Goal: Task Accomplishment & Management: Manage account settings

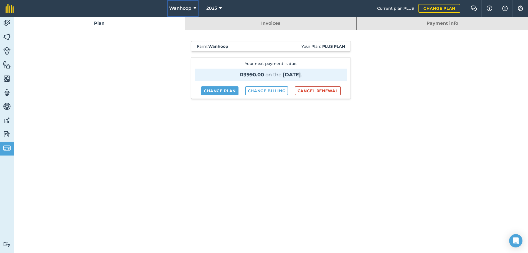
click at [194, 7] on icon at bounding box center [194, 8] width 3 height 7
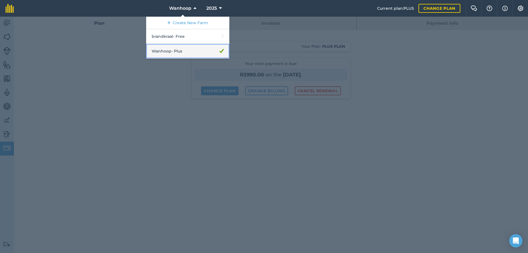
click at [179, 51] on link "Wanhoop - Plus" at bounding box center [187, 51] width 83 height 15
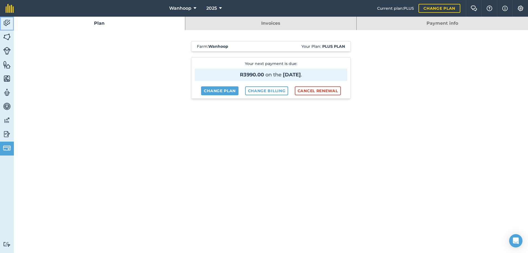
click at [6, 22] on img at bounding box center [7, 23] width 8 height 8
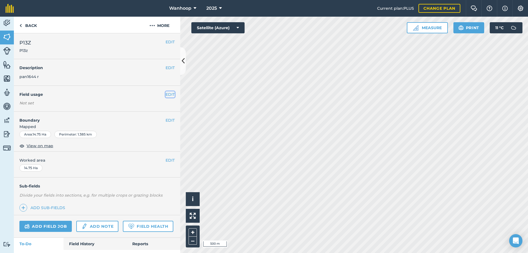
click at [166, 95] on button "EDIT" at bounding box center [169, 94] width 9 height 6
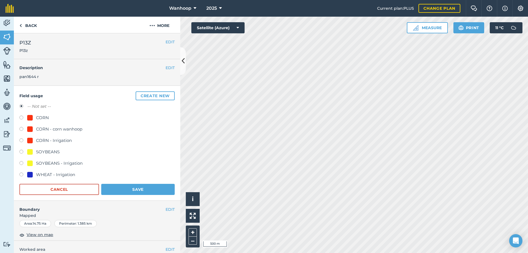
click at [31, 164] on div at bounding box center [30, 163] width 6 height 6
radio input "true"
radio input "false"
click at [130, 187] on button "Save" at bounding box center [137, 189] width 73 height 11
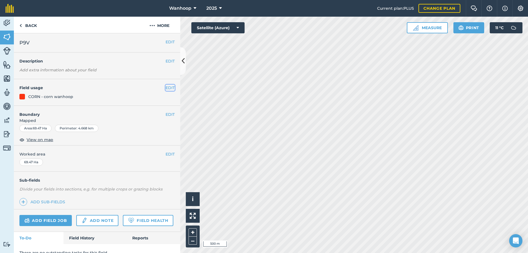
click at [168, 88] on button "EDIT" at bounding box center [169, 88] width 9 height 6
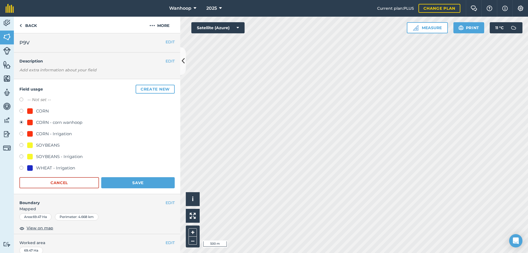
click at [29, 133] on div at bounding box center [30, 134] width 6 height 6
radio input "true"
radio input "false"
click at [139, 182] on button "Save" at bounding box center [137, 182] width 73 height 11
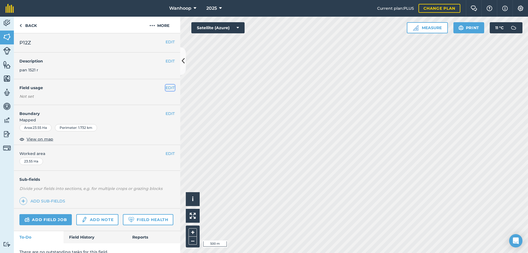
click at [165, 88] on button "EDIT" at bounding box center [169, 88] width 9 height 6
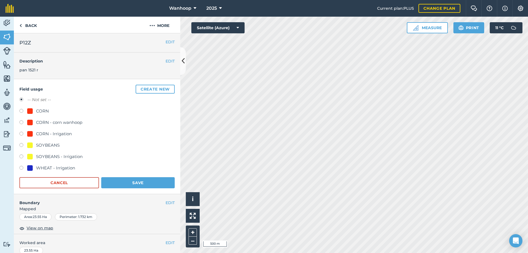
click at [30, 134] on div at bounding box center [30, 134] width 6 height 6
radio input "true"
radio input "false"
click at [141, 181] on button "Save" at bounding box center [137, 182] width 73 height 11
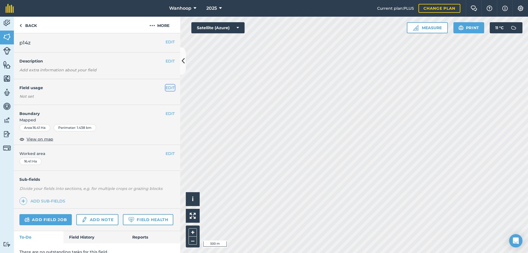
click at [165, 89] on button "EDIT" at bounding box center [169, 88] width 9 height 6
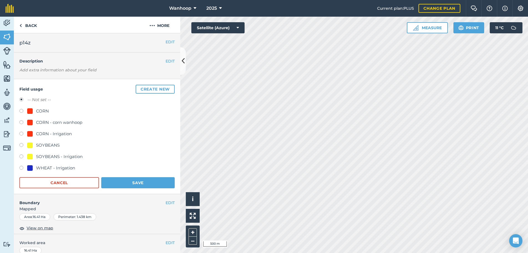
click at [21, 134] on label at bounding box center [23, 134] width 8 height 6
radio input "true"
radio input "false"
click at [146, 183] on button "Save" at bounding box center [137, 182] width 73 height 11
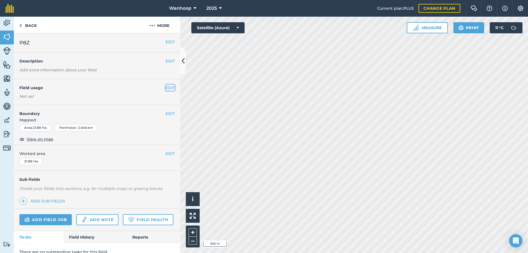
click at [166, 86] on button "EDIT" at bounding box center [169, 88] width 9 height 6
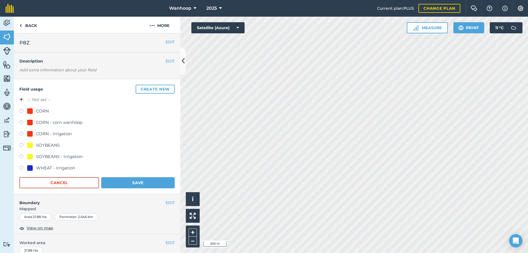
click at [22, 134] on label at bounding box center [23, 134] width 8 height 6
radio input "true"
radio input "false"
click at [142, 184] on button "Save" at bounding box center [137, 182] width 73 height 11
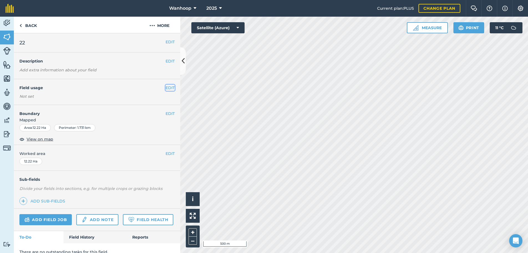
click at [165, 87] on button "EDIT" at bounding box center [169, 88] width 9 height 6
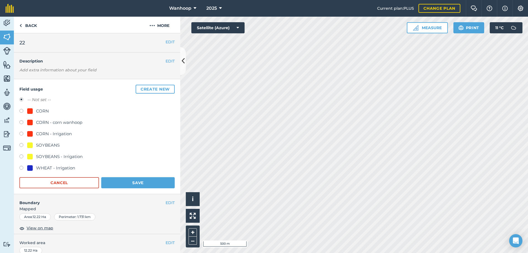
click at [21, 111] on label at bounding box center [23, 112] width 8 height 6
radio input "true"
radio input "false"
click at [139, 182] on button "Save" at bounding box center [137, 182] width 73 height 11
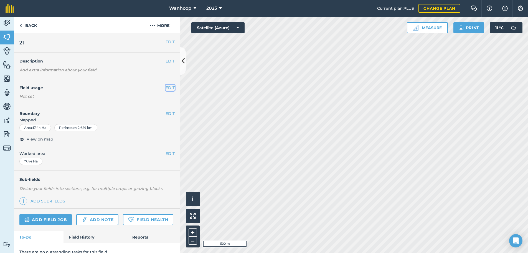
click at [167, 88] on button "EDIT" at bounding box center [169, 88] width 9 height 6
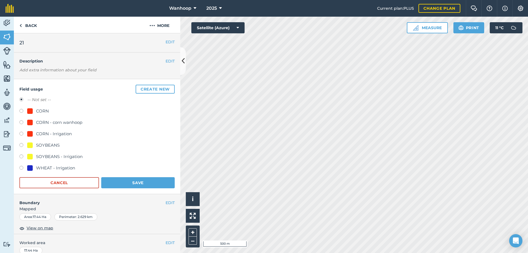
click at [21, 110] on label at bounding box center [23, 112] width 8 height 6
radio input "true"
radio input "false"
click at [126, 181] on button "Save" at bounding box center [137, 182] width 73 height 11
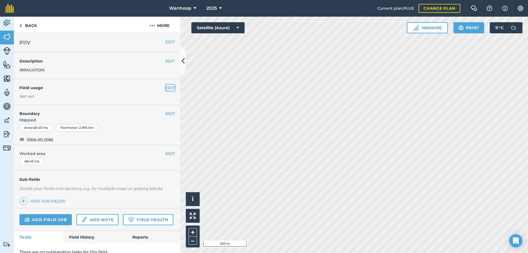
click at [165, 86] on button "EDIT" at bounding box center [169, 88] width 9 height 6
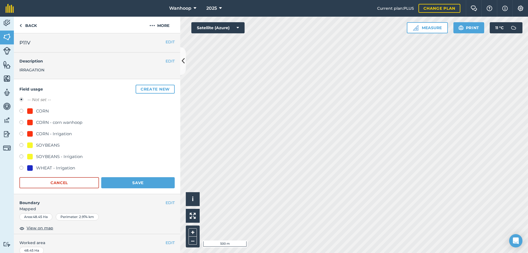
click at [21, 156] on label at bounding box center [23, 157] width 8 height 6
radio input "true"
radio input "false"
click at [116, 180] on button "Save" at bounding box center [137, 182] width 73 height 11
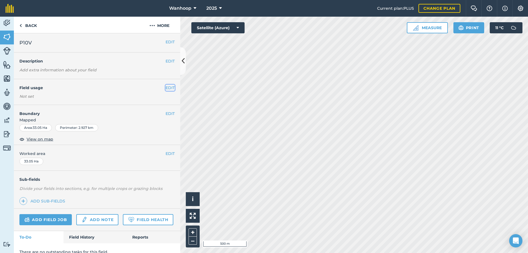
click at [165, 88] on button "EDIT" at bounding box center [169, 88] width 9 height 6
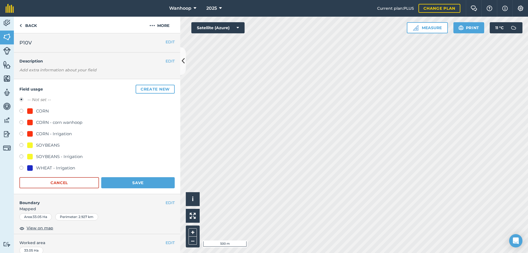
click at [22, 146] on label at bounding box center [23, 146] width 8 height 6
radio input "true"
radio input "false"
click at [151, 185] on button "Save" at bounding box center [137, 182] width 73 height 11
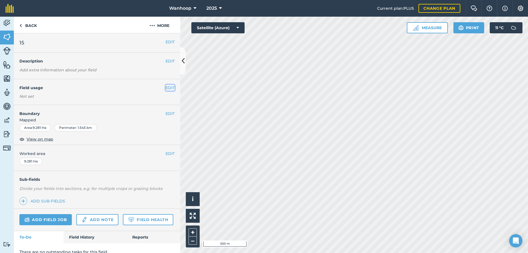
click at [168, 87] on button "EDIT" at bounding box center [169, 88] width 9 height 6
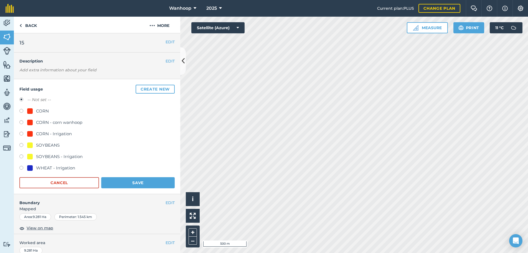
click at [21, 145] on label at bounding box center [23, 146] width 8 height 6
radio input "true"
radio input "false"
click at [151, 182] on button "Save" at bounding box center [137, 182] width 73 height 11
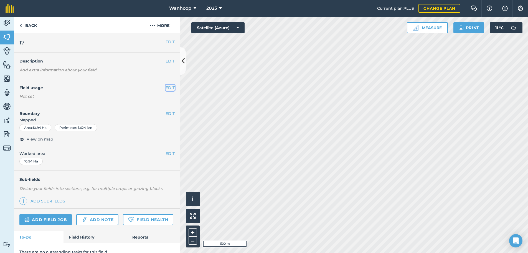
click at [165, 87] on button "EDIT" at bounding box center [169, 88] width 9 height 6
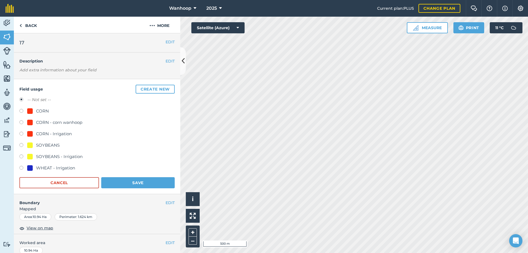
click at [21, 144] on label at bounding box center [23, 146] width 8 height 6
radio input "true"
radio input "false"
click at [147, 181] on button "Save" at bounding box center [137, 182] width 73 height 11
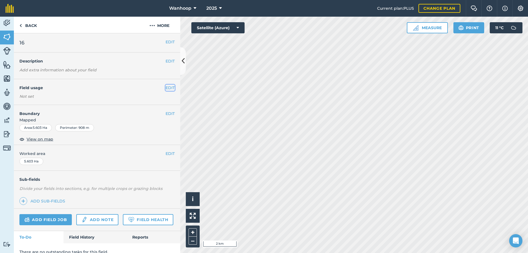
click at [165, 87] on button "EDIT" at bounding box center [169, 88] width 9 height 6
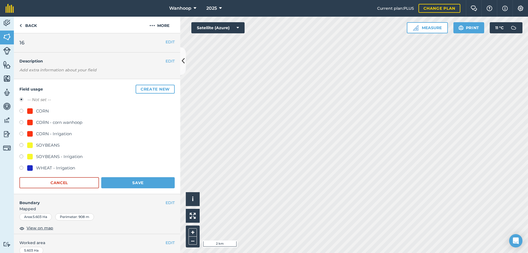
click at [21, 145] on label at bounding box center [23, 146] width 8 height 6
radio input "true"
radio input "false"
click at [145, 182] on button "Save" at bounding box center [137, 182] width 73 height 11
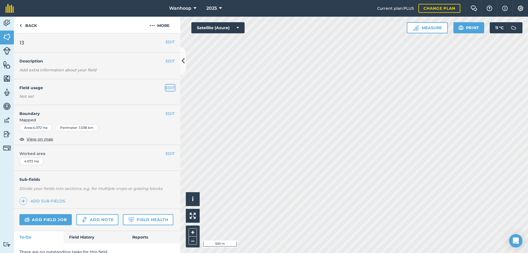
click at [165, 86] on button "EDIT" at bounding box center [169, 88] width 9 height 6
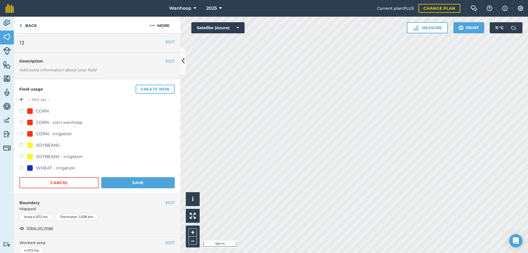
click at [21, 111] on label at bounding box center [23, 112] width 8 height 6
radio input "true"
radio input "false"
click at [136, 180] on button "Save" at bounding box center [137, 182] width 73 height 11
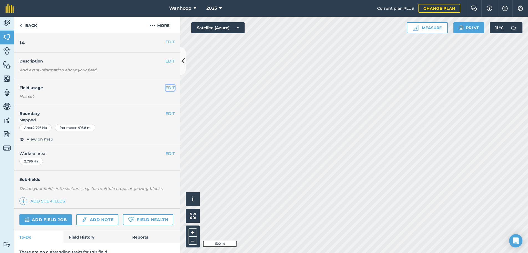
click at [167, 88] on button "EDIT" at bounding box center [169, 88] width 9 height 6
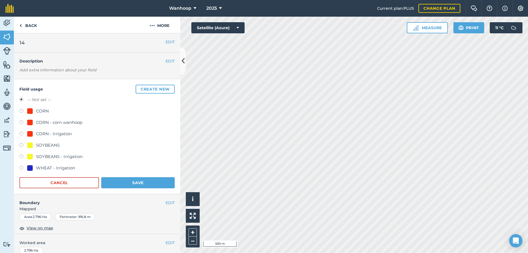
click at [22, 145] on label at bounding box center [23, 146] width 8 height 6
radio input "true"
radio input "false"
click at [147, 182] on button "Save" at bounding box center [137, 182] width 73 height 11
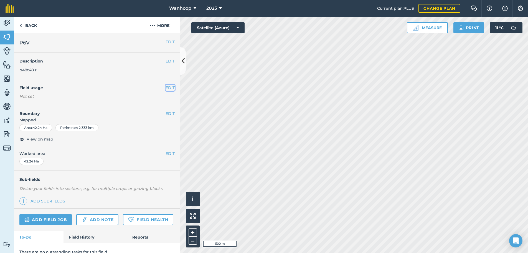
click at [167, 88] on button "EDIT" at bounding box center [169, 88] width 9 height 6
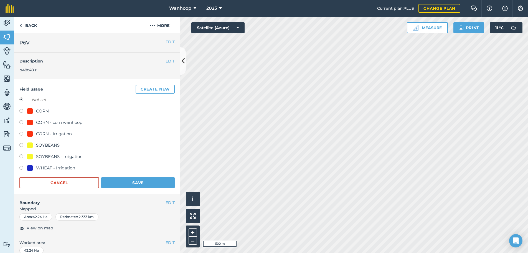
click at [21, 134] on label at bounding box center [23, 134] width 8 height 6
radio input "true"
radio input "false"
click at [148, 183] on button "Save" at bounding box center [137, 182] width 73 height 11
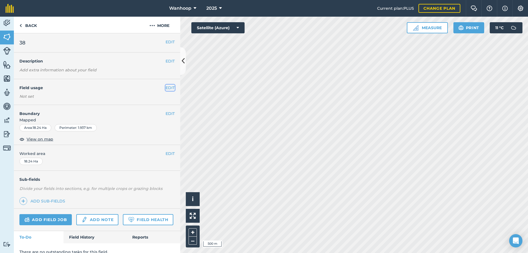
click at [165, 88] on button "EDIT" at bounding box center [169, 88] width 9 height 6
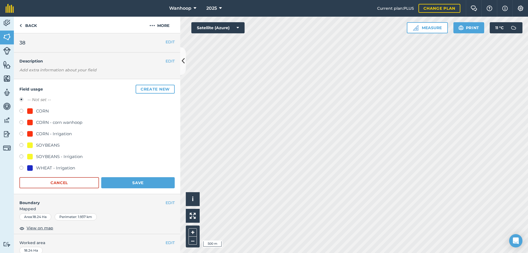
click at [20, 145] on label at bounding box center [23, 146] width 8 height 6
radio input "true"
radio input "false"
click at [127, 183] on button "Save" at bounding box center [137, 182] width 73 height 11
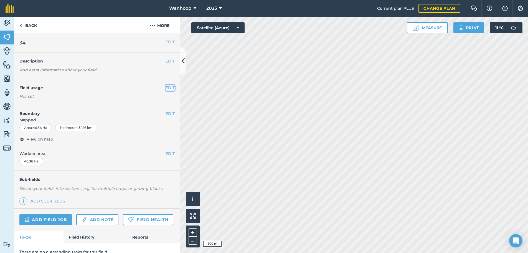
click at [165, 87] on button "EDIT" at bounding box center [169, 88] width 9 height 6
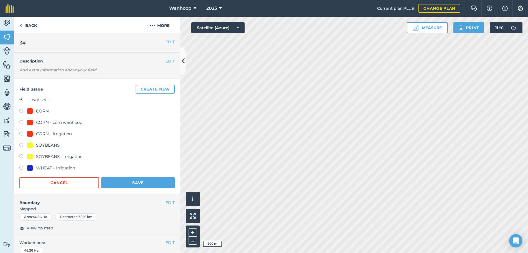
click at [21, 145] on label at bounding box center [23, 146] width 8 height 6
radio input "true"
radio input "false"
click at [146, 183] on button "Save" at bounding box center [137, 182] width 73 height 11
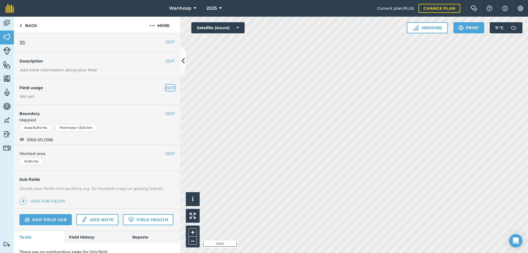
click at [165, 87] on button "EDIT" at bounding box center [169, 88] width 9 height 6
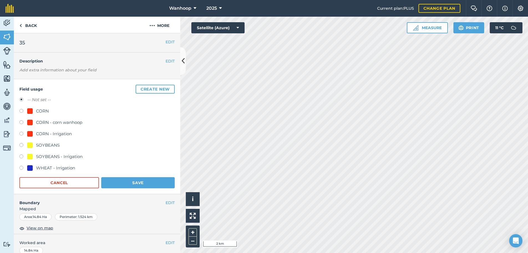
click at [22, 145] on label at bounding box center [23, 146] width 8 height 6
radio input "true"
radio input "false"
click at [156, 181] on button "Save" at bounding box center [137, 182] width 73 height 11
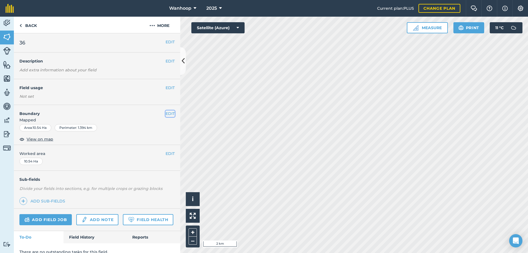
click at [165, 113] on button "EDIT" at bounding box center [169, 113] width 9 height 6
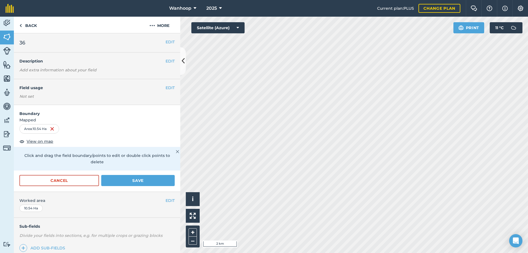
click at [152, 95] on div "Not set" at bounding box center [96, 96] width 155 height 6
click at [166, 88] on button "EDIT" at bounding box center [169, 88] width 9 height 6
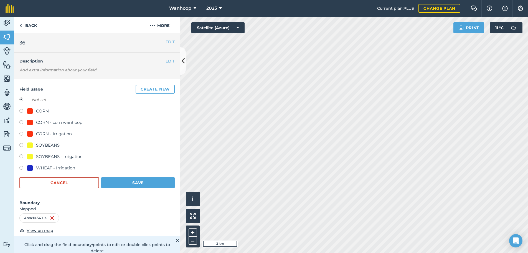
click at [22, 145] on label at bounding box center [23, 146] width 8 height 6
radio input "true"
radio input "false"
click at [151, 184] on button "Save" at bounding box center [137, 182] width 73 height 11
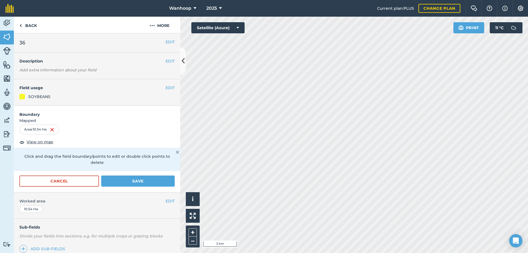
click at [176, 151] on img at bounding box center [177, 152] width 3 height 7
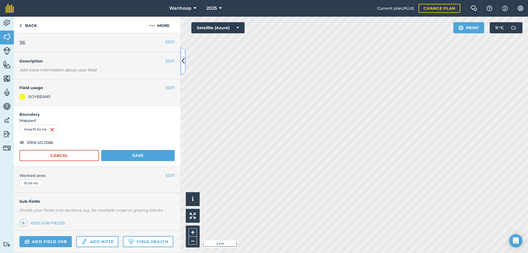
click at [182, 60] on icon at bounding box center [183, 61] width 3 height 10
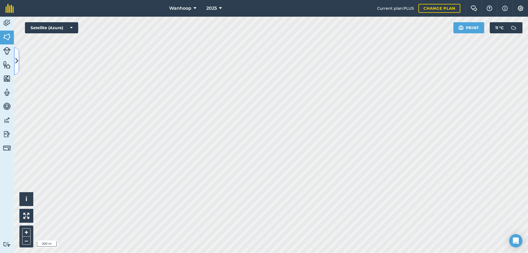
click at [16, 61] on icon at bounding box center [16, 61] width 3 height 10
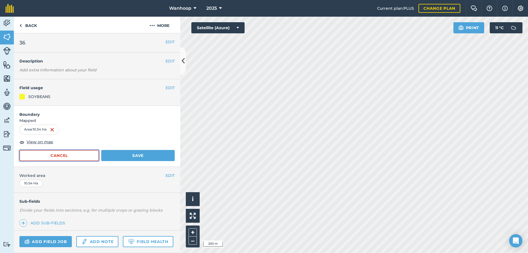
click at [66, 154] on button "Cancel" at bounding box center [59, 155] width 80 height 11
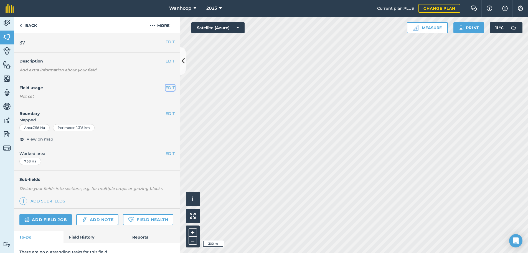
click at [167, 87] on button "EDIT" at bounding box center [169, 88] width 9 height 6
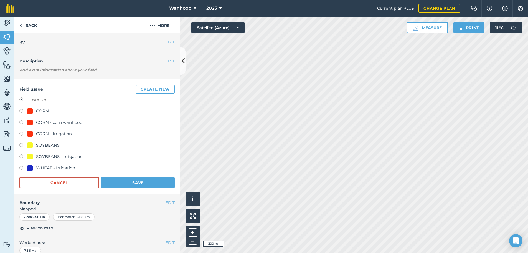
click at [21, 146] on label at bounding box center [23, 146] width 8 height 6
radio input "true"
radio input "false"
click at [132, 181] on button "Save" at bounding box center [137, 182] width 73 height 11
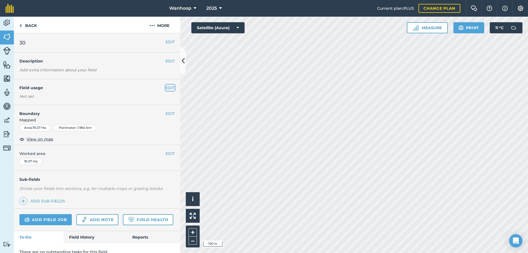
click at [169, 87] on button "EDIT" at bounding box center [169, 88] width 9 height 6
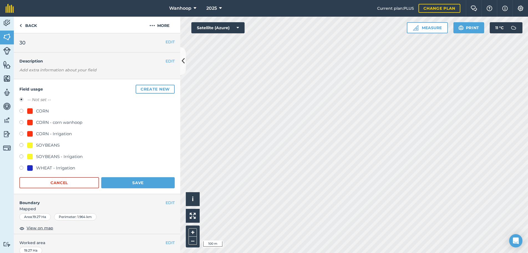
click at [21, 146] on label at bounding box center [23, 146] width 8 height 6
radio input "true"
radio input "false"
click at [151, 182] on button "Save" at bounding box center [137, 182] width 73 height 11
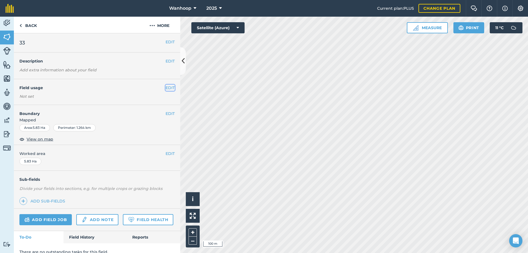
click at [167, 88] on button "EDIT" at bounding box center [169, 88] width 9 height 6
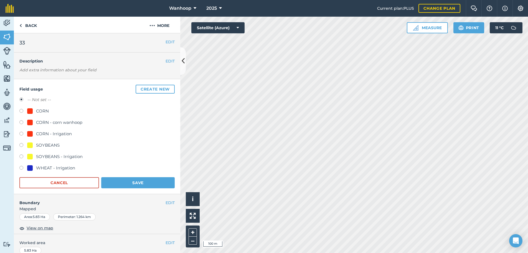
click at [21, 146] on label at bounding box center [23, 146] width 8 height 6
radio input "true"
radio input "false"
click at [160, 181] on button "Save" at bounding box center [137, 182] width 73 height 11
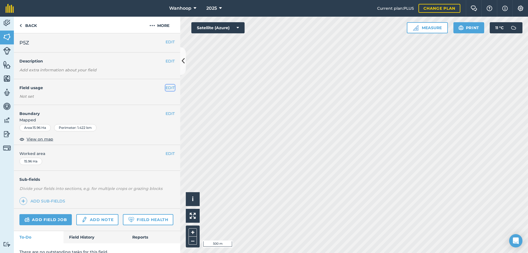
click at [165, 88] on button "EDIT" at bounding box center [169, 88] width 9 height 6
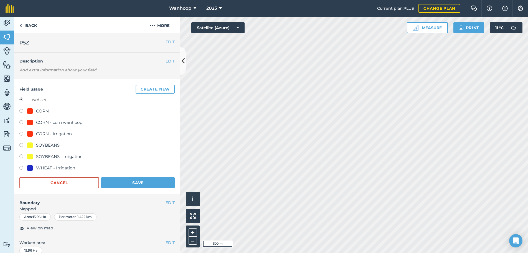
click at [20, 145] on label at bounding box center [23, 146] width 8 height 6
radio input "true"
radio input "false"
click at [160, 185] on button "Save" at bounding box center [137, 182] width 73 height 11
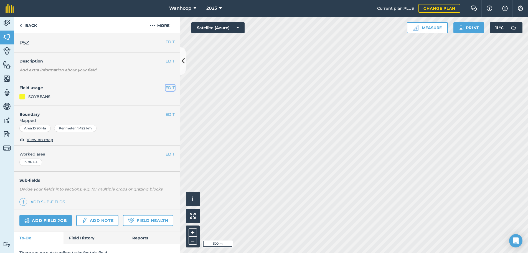
click at [165, 88] on button "EDIT" at bounding box center [169, 88] width 9 height 6
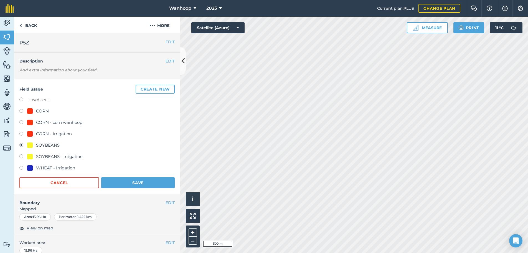
click at [21, 133] on label at bounding box center [23, 134] width 8 height 6
radio input "true"
radio input "false"
click at [144, 180] on button "Save" at bounding box center [137, 182] width 73 height 11
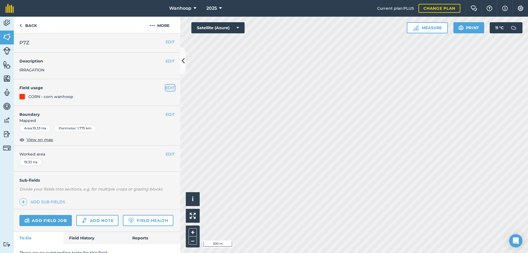
click at [166, 88] on button "EDIT" at bounding box center [169, 88] width 9 height 6
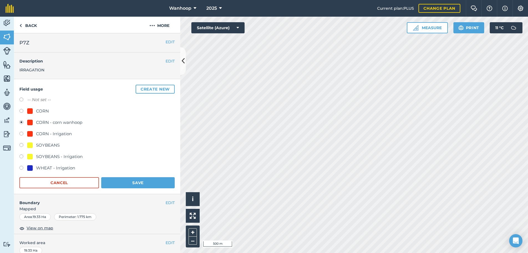
click at [21, 156] on label at bounding box center [23, 157] width 8 height 6
radio input "true"
radio input "false"
click at [148, 182] on button "Save" at bounding box center [137, 182] width 73 height 11
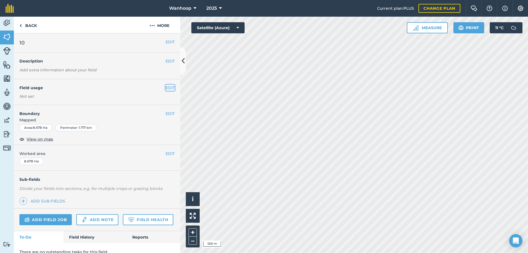
click at [165, 87] on button "EDIT" at bounding box center [169, 88] width 9 height 6
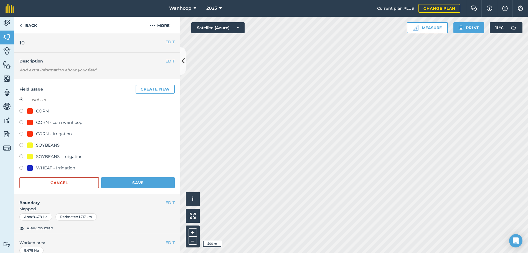
click at [21, 146] on label at bounding box center [23, 146] width 8 height 6
radio input "true"
radio input "false"
click at [148, 183] on button "Save" at bounding box center [137, 182] width 73 height 11
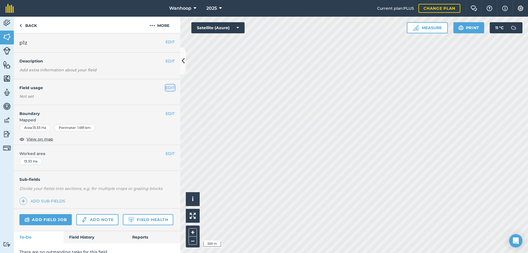
click at [165, 87] on button "EDIT" at bounding box center [169, 88] width 9 height 6
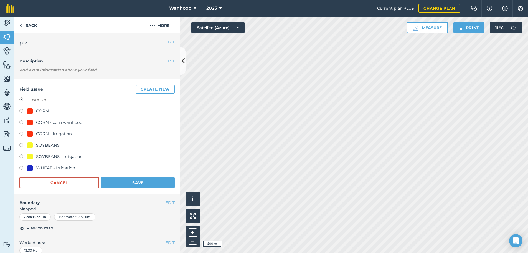
click at [20, 156] on label at bounding box center [23, 157] width 8 height 6
radio input "true"
radio input "false"
click at [129, 179] on button "Save" at bounding box center [137, 182] width 73 height 11
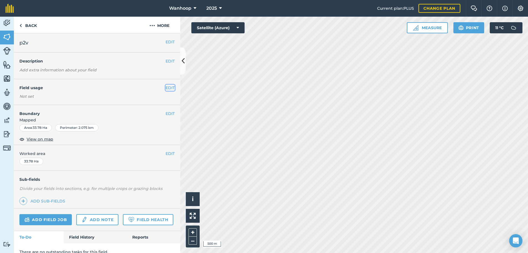
click at [165, 88] on button "EDIT" at bounding box center [169, 88] width 9 height 6
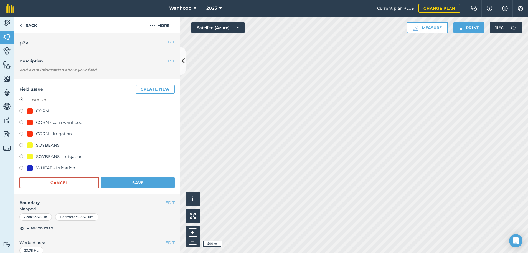
click at [21, 133] on label at bounding box center [23, 134] width 8 height 6
radio input "true"
radio input "false"
click at [118, 182] on button "Save" at bounding box center [137, 182] width 73 height 11
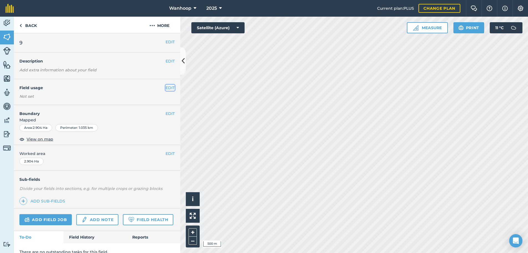
click at [165, 88] on button "EDIT" at bounding box center [169, 88] width 9 height 6
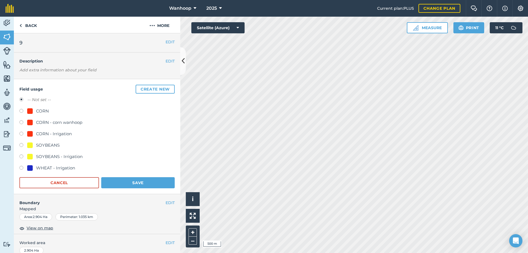
click at [21, 111] on label at bounding box center [23, 112] width 8 height 6
radio input "true"
radio input "false"
click at [153, 180] on button "Save" at bounding box center [137, 182] width 73 height 11
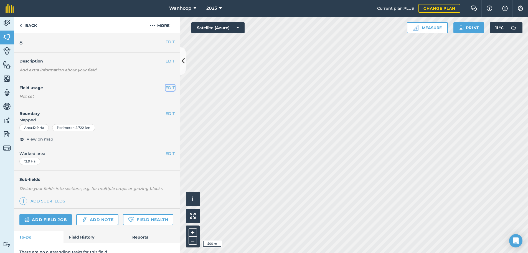
click at [165, 89] on button "EDIT" at bounding box center [169, 88] width 9 height 6
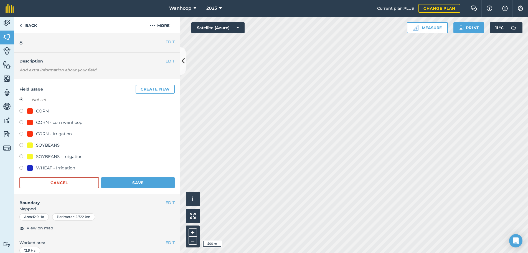
click at [21, 111] on label at bounding box center [23, 112] width 8 height 6
radio input "true"
radio input "false"
click at [146, 179] on button "Save" at bounding box center [137, 182] width 73 height 11
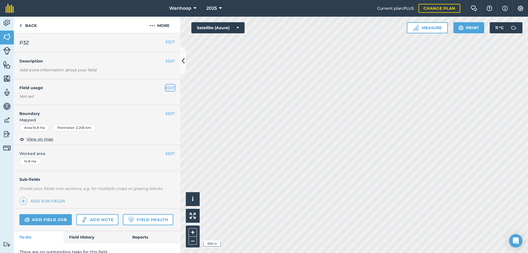
click at [166, 88] on button "EDIT" at bounding box center [169, 88] width 9 height 6
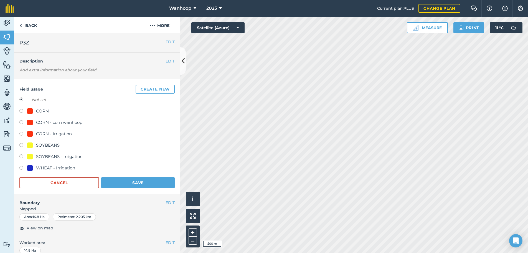
click at [20, 133] on label at bounding box center [23, 134] width 8 height 6
radio input "true"
radio input "false"
click at [144, 179] on button "Save" at bounding box center [137, 182] width 73 height 11
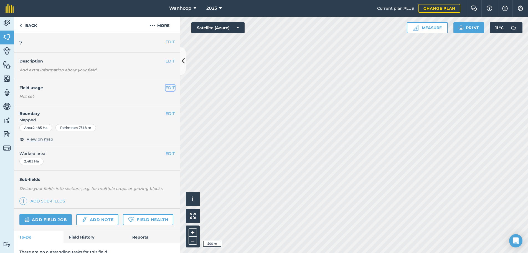
click at [165, 87] on button "EDIT" at bounding box center [169, 88] width 9 height 6
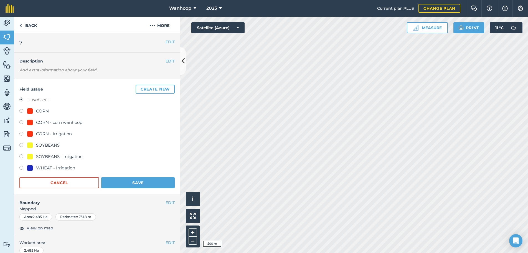
click at [21, 145] on label at bounding box center [23, 146] width 8 height 6
radio input "true"
radio input "false"
click at [146, 182] on button "Save" at bounding box center [137, 182] width 73 height 11
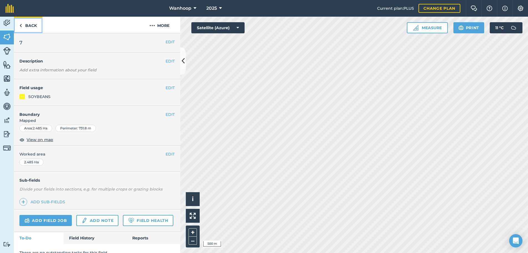
click at [21, 26] on img at bounding box center [20, 25] width 2 height 7
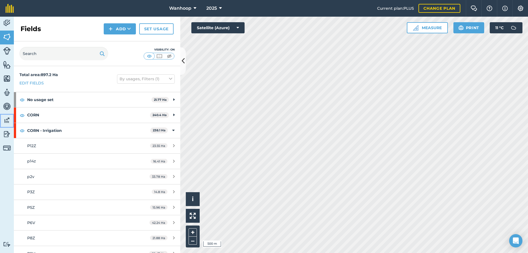
click at [7, 120] on img at bounding box center [7, 120] width 8 height 8
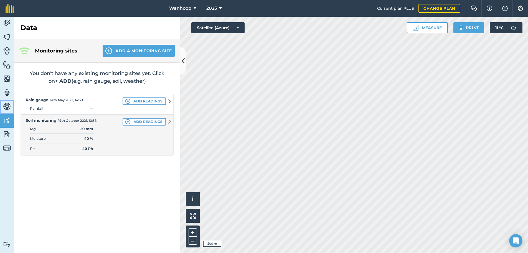
click at [6, 105] on img at bounding box center [7, 106] width 8 height 8
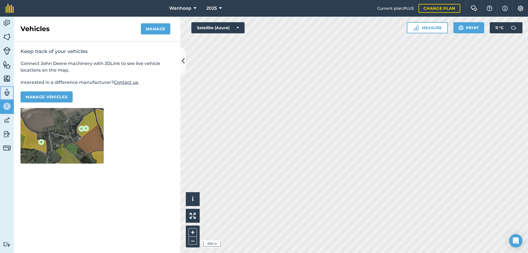
click at [7, 92] on img at bounding box center [7, 92] width 8 height 8
select select "MEMBER"
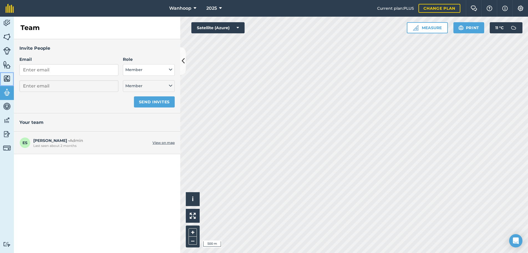
click at [7, 77] on img at bounding box center [7, 78] width 8 height 8
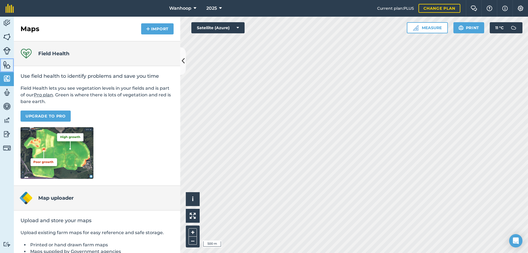
click at [7, 66] on img at bounding box center [7, 64] width 8 height 8
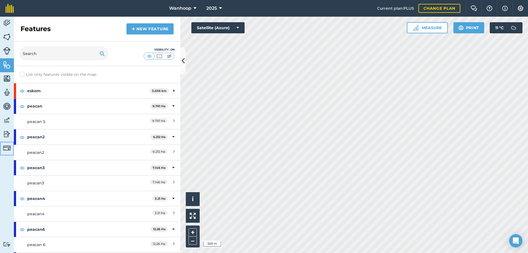
click at [5, 148] on img at bounding box center [7, 148] width 8 height 8
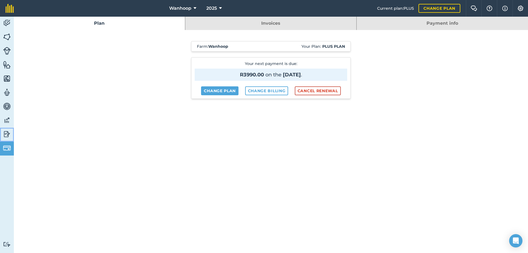
click at [6, 132] on img at bounding box center [7, 134] width 8 height 8
click at [8, 22] on img at bounding box center [7, 23] width 8 height 8
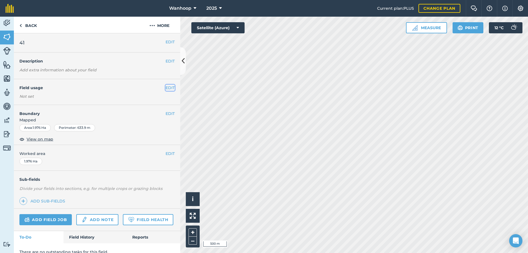
click at [165, 87] on button "EDIT" at bounding box center [169, 88] width 9 height 6
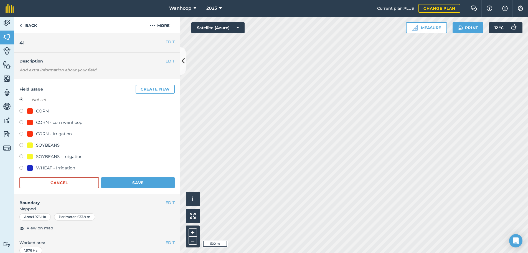
click at [21, 111] on label at bounding box center [23, 112] width 8 height 6
radio input "true"
radio input "false"
click at [149, 182] on button "Save" at bounding box center [137, 182] width 73 height 11
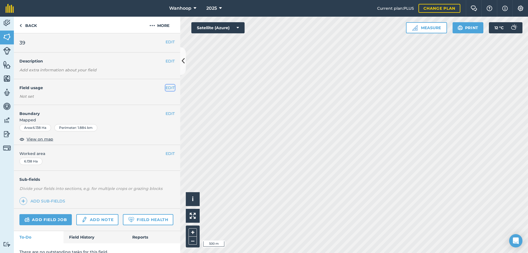
click at [165, 87] on button "EDIT" at bounding box center [169, 88] width 9 height 6
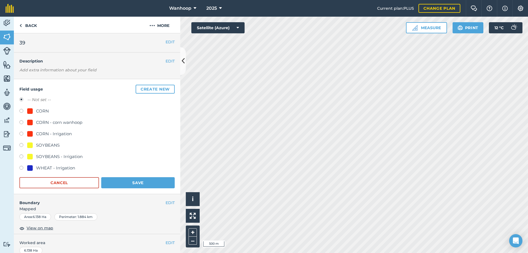
click at [20, 110] on label at bounding box center [23, 112] width 8 height 6
radio input "true"
radio input "false"
click at [154, 181] on button "Save" at bounding box center [137, 182] width 73 height 11
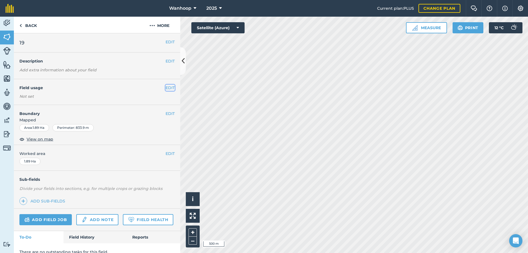
click at [166, 87] on button "EDIT" at bounding box center [169, 88] width 9 height 6
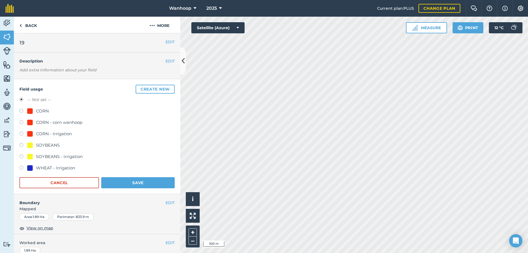
click at [21, 111] on label at bounding box center [23, 112] width 8 height 6
radio input "true"
radio input "false"
click at [151, 180] on button "Save" at bounding box center [137, 182] width 73 height 11
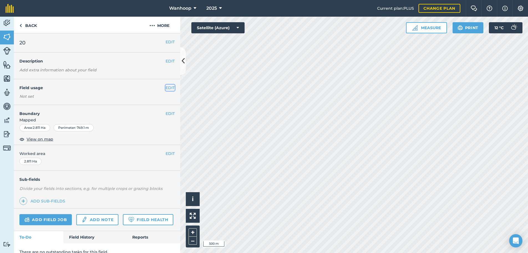
click at [165, 88] on button "EDIT" at bounding box center [169, 88] width 9 height 6
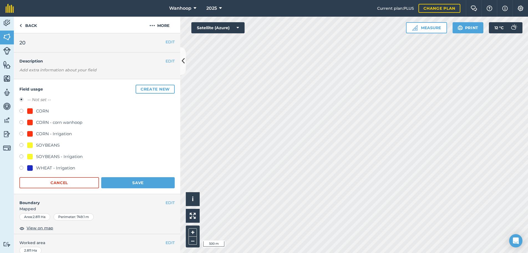
click at [21, 111] on label at bounding box center [23, 112] width 8 height 6
radio input "true"
radio input "false"
click at [157, 184] on button "Save" at bounding box center [137, 182] width 73 height 11
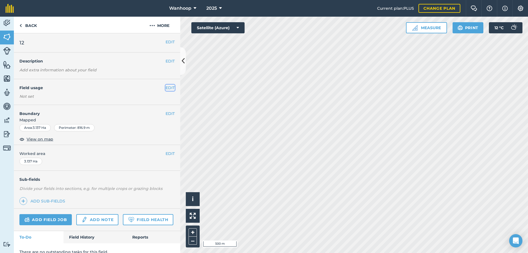
click at [165, 88] on button "EDIT" at bounding box center [169, 88] width 9 height 6
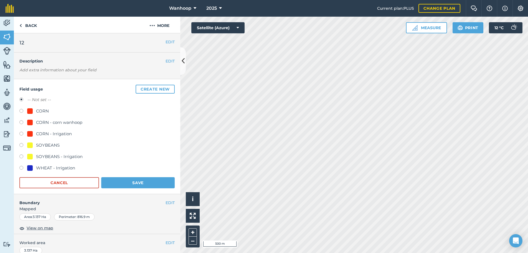
click at [21, 145] on label at bounding box center [23, 146] width 8 height 6
radio input "true"
radio input "false"
click at [151, 183] on button "Save" at bounding box center [137, 182] width 73 height 11
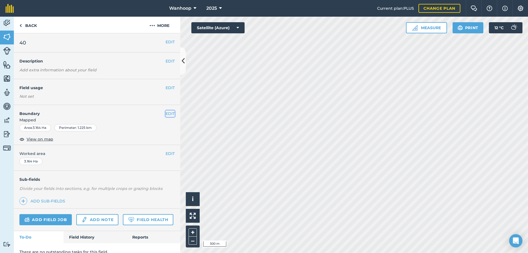
click at [167, 113] on button "EDIT" at bounding box center [169, 113] width 9 height 6
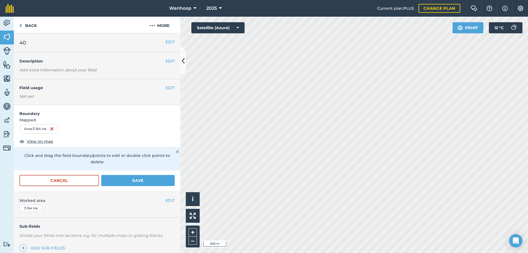
click at [176, 151] on img at bounding box center [177, 151] width 3 height 7
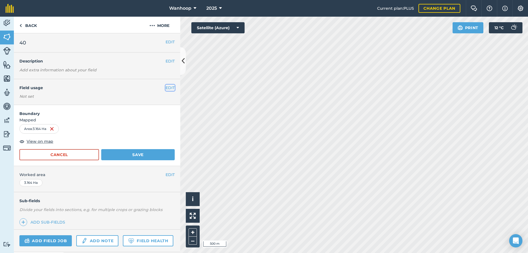
click at [166, 87] on button "EDIT" at bounding box center [169, 88] width 9 height 6
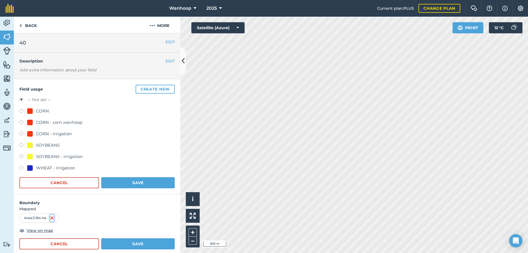
click at [52, 217] on img at bounding box center [52, 217] width 4 height 7
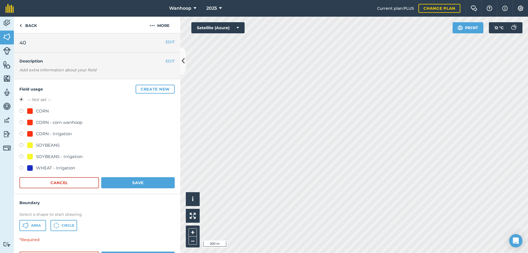
click at [22, 145] on label at bounding box center [23, 146] width 8 height 6
radio input "true"
radio input "false"
click at [161, 180] on button "Save" at bounding box center [137, 182] width 73 height 11
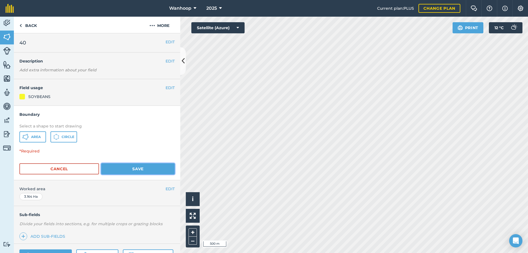
click at [138, 166] on button "Save" at bounding box center [137, 168] width 73 height 11
click at [121, 168] on button "Save" at bounding box center [137, 168] width 73 height 11
click at [63, 168] on button "Cancel" at bounding box center [59, 168] width 80 height 11
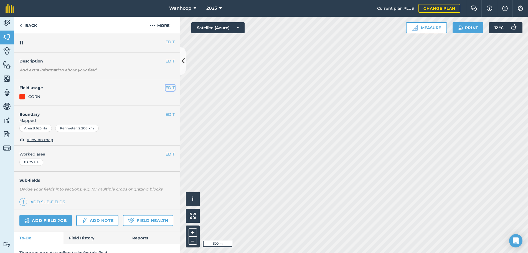
click at [165, 86] on button "EDIT" at bounding box center [169, 88] width 9 height 6
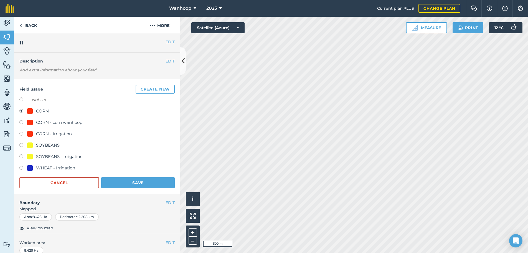
click at [22, 146] on label at bounding box center [23, 146] width 8 height 6
radio input "true"
radio input "false"
click at [149, 181] on button "Save" at bounding box center [137, 182] width 73 height 11
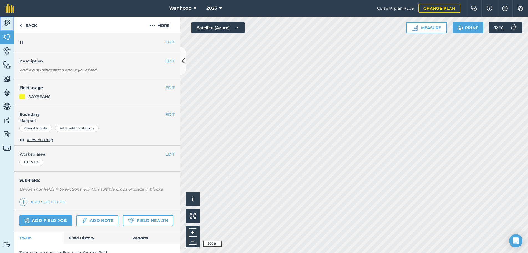
click at [4, 21] on img at bounding box center [7, 23] width 8 height 8
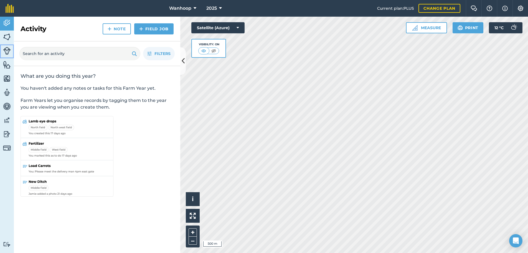
click at [6, 51] on img at bounding box center [7, 51] width 8 height 8
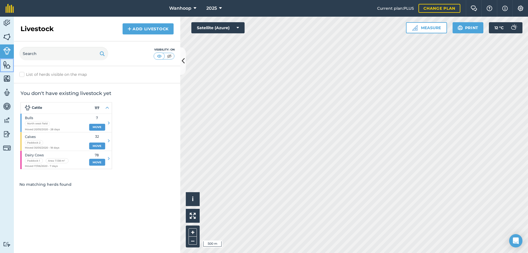
click at [6, 64] on img at bounding box center [7, 64] width 8 height 8
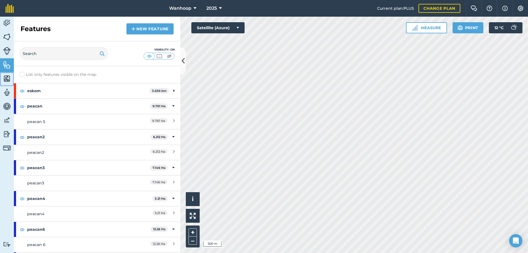
click at [6, 77] on img at bounding box center [7, 78] width 8 height 8
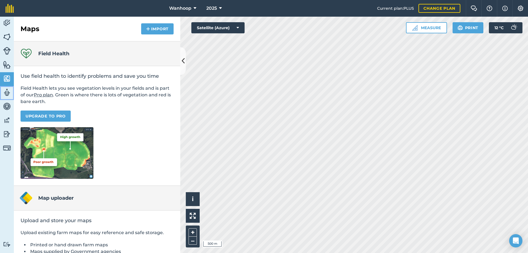
click at [6, 91] on img at bounding box center [7, 92] width 8 height 8
select select "MEMBER"
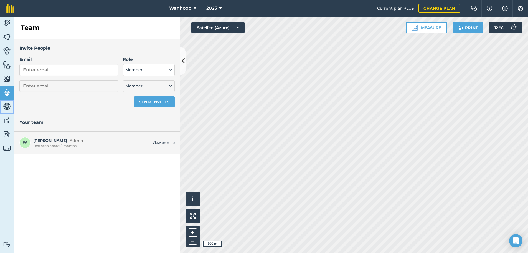
click at [5, 105] on img at bounding box center [7, 106] width 8 height 8
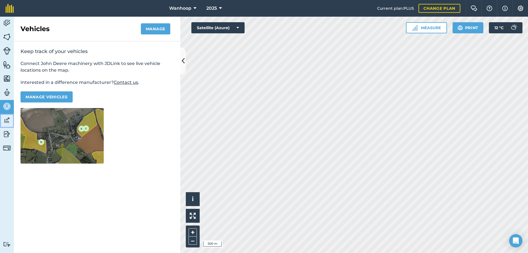
click at [7, 119] on img at bounding box center [7, 120] width 8 height 8
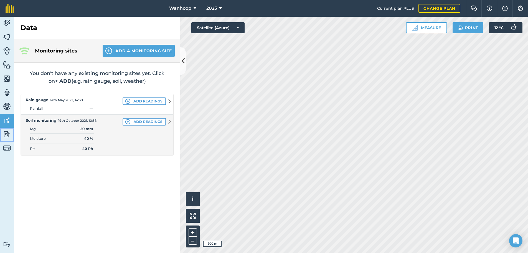
click at [6, 134] on img at bounding box center [7, 134] width 8 height 8
click at [8, 21] on img at bounding box center [7, 23] width 8 height 8
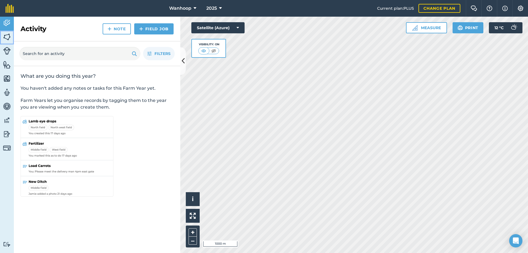
click at [5, 36] on img at bounding box center [7, 37] width 8 height 8
click at [195, 8] on icon at bounding box center [194, 8] width 3 height 7
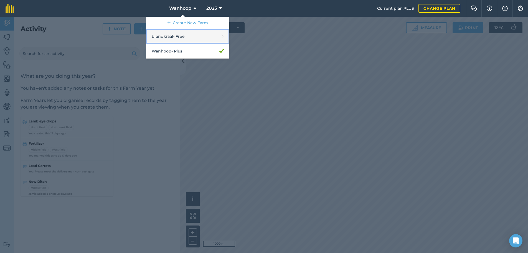
click at [182, 36] on link "brandkraal - Free" at bounding box center [187, 36] width 83 height 15
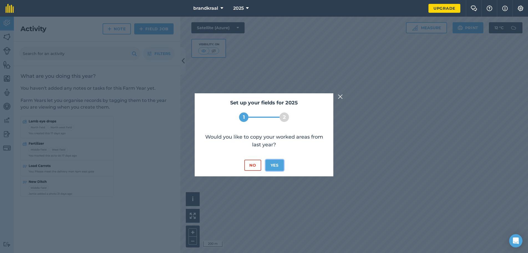
click at [273, 166] on button "Yes" at bounding box center [275, 164] width 18 height 11
click at [253, 164] on button "No" at bounding box center [252, 164] width 17 height 11
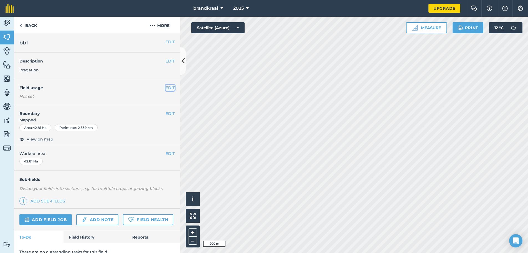
click at [166, 88] on button "EDIT" at bounding box center [169, 88] width 9 height 6
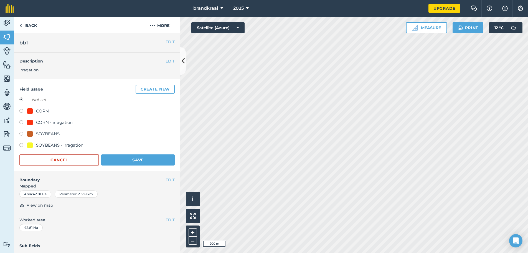
click at [21, 122] on label at bounding box center [23, 123] width 8 height 6
radio input "true"
radio input "false"
click at [123, 159] on button "Save" at bounding box center [137, 159] width 73 height 11
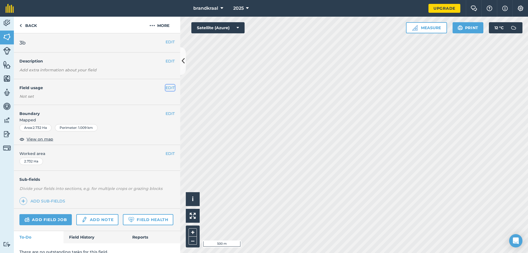
click at [165, 87] on button "EDIT" at bounding box center [169, 88] width 9 height 6
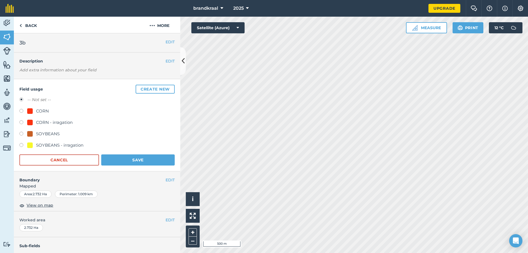
click at [22, 111] on label at bounding box center [23, 112] width 8 height 6
radio input "true"
radio input "false"
click at [147, 161] on button "Save" at bounding box center [137, 159] width 73 height 11
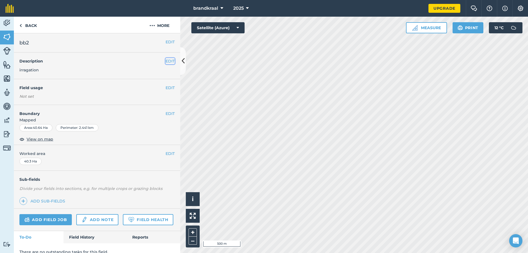
click at [165, 60] on button "EDIT" at bounding box center [169, 61] width 9 height 6
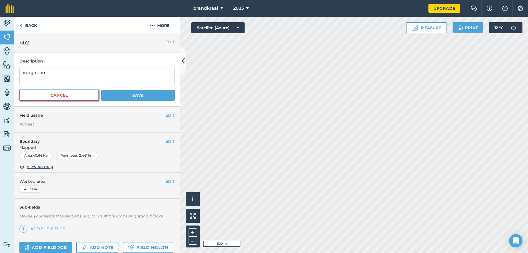
click at [69, 96] on button "Cancel" at bounding box center [59, 95] width 80 height 11
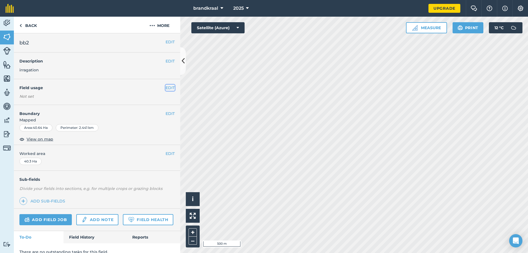
click at [167, 87] on button "EDIT" at bounding box center [169, 88] width 9 height 6
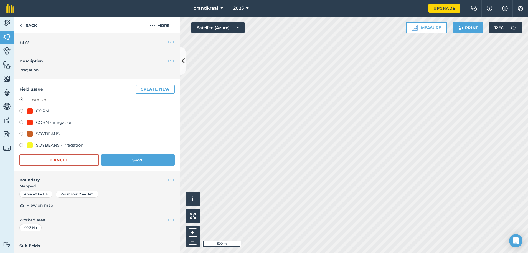
click at [21, 145] on label at bounding box center [23, 146] width 8 height 6
radio input "true"
radio input "false"
click at [113, 158] on button "Save" at bounding box center [137, 159] width 73 height 11
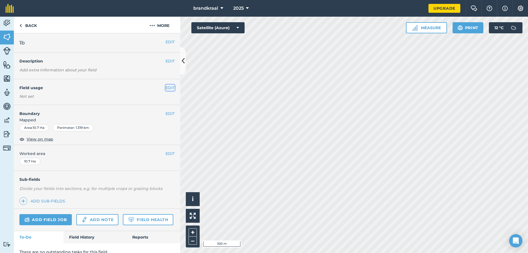
click at [165, 88] on button "EDIT" at bounding box center [169, 88] width 9 height 6
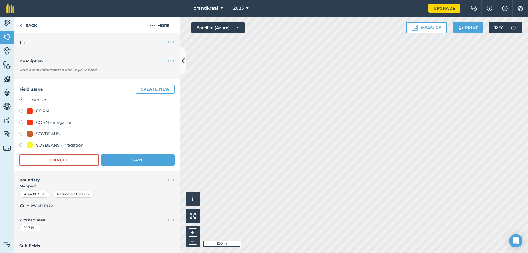
click at [21, 134] on label at bounding box center [23, 134] width 8 height 6
radio input "true"
radio input "false"
click at [29, 132] on div at bounding box center [30, 134] width 6 height 6
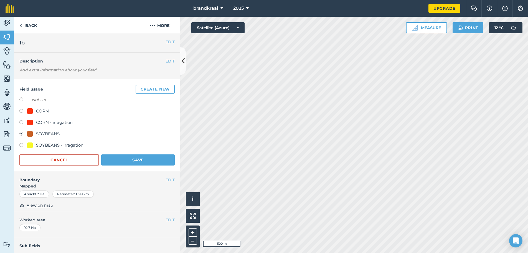
click at [161, 156] on button "Save" at bounding box center [137, 159] width 73 height 11
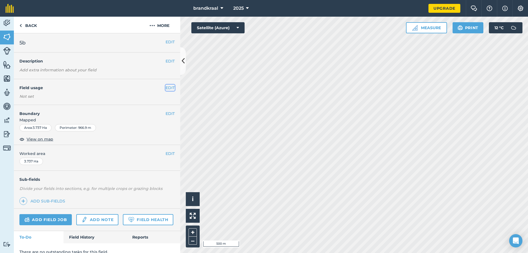
click at [165, 88] on button "EDIT" at bounding box center [169, 88] width 9 height 6
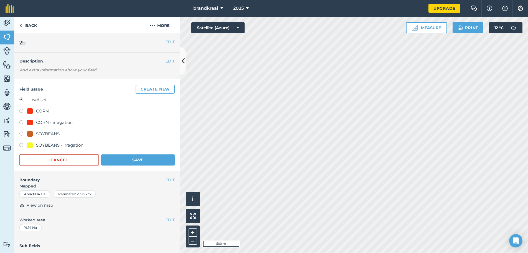
click at [21, 133] on label at bounding box center [23, 134] width 8 height 6
radio input "true"
radio input "false"
click at [155, 158] on button "Save" at bounding box center [137, 159] width 73 height 11
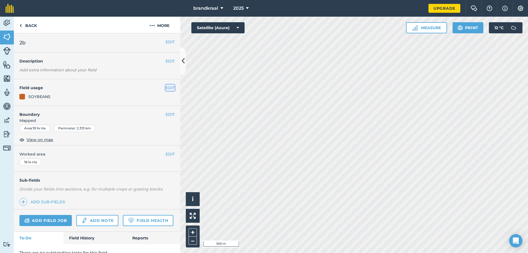
click at [165, 88] on button "EDIT" at bounding box center [169, 88] width 9 height 6
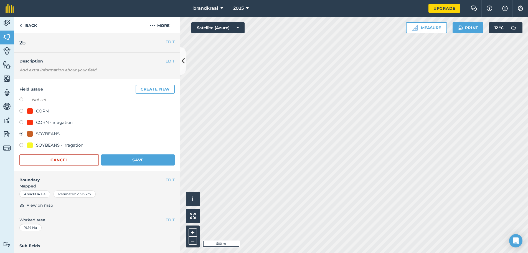
click at [21, 110] on label at bounding box center [23, 112] width 8 height 6
radio input "true"
radio input "false"
click at [151, 160] on button "Save" at bounding box center [137, 159] width 73 height 11
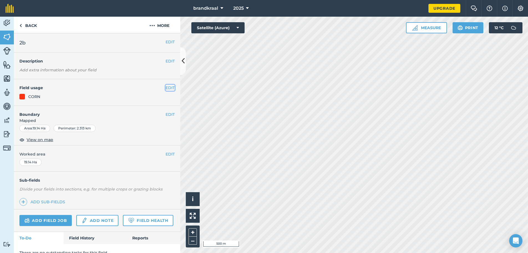
click at [166, 87] on button "EDIT" at bounding box center [169, 88] width 9 height 6
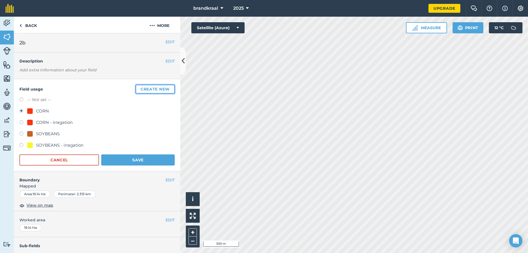
click at [141, 89] on button "Create new" at bounding box center [155, 89] width 39 height 9
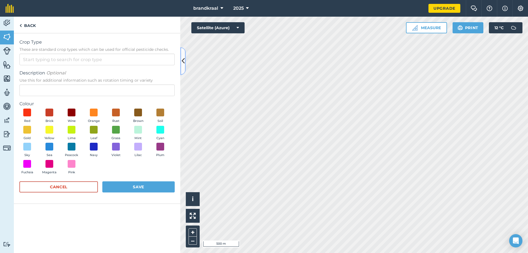
click at [182, 60] on icon at bounding box center [183, 61] width 3 height 10
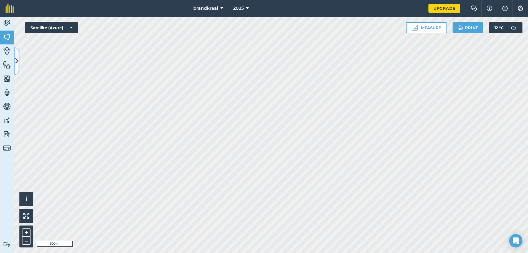
click at [17, 60] on icon at bounding box center [16, 61] width 3 height 10
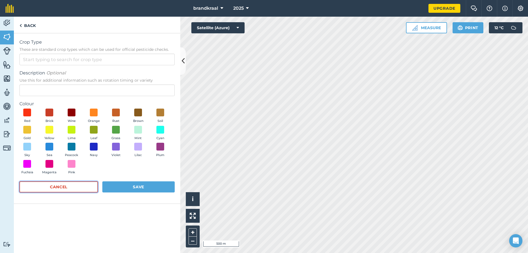
click at [60, 186] on button "Cancel" at bounding box center [58, 186] width 78 height 11
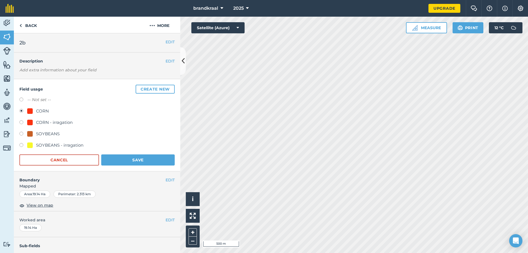
click at [45, 133] on div "SOYBEANS" at bounding box center [48, 133] width 24 height 7
radio input "true"
click at [45, 133] on div "SOYBEANS" at bounding box center [48, 133] width 24 height 7
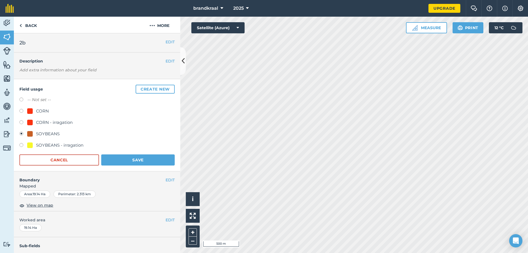
click at [45, 133] on div "SOYBEANS" at bounding box center [48, 133] width 24 height 7
click at [21, 110] on label at bounding box center [23, 112] width 8 height 6
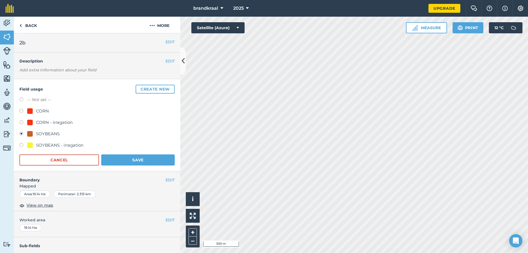
radio input "true"
radio input "false"
click at [144, 159] on button "Save" at bounding box center [137, 159] width 73 height 11
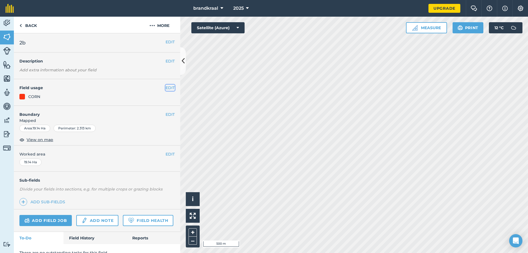
click at [168, 88] on button "EDIT" at bounding box center [169, 88] width 9 height 6
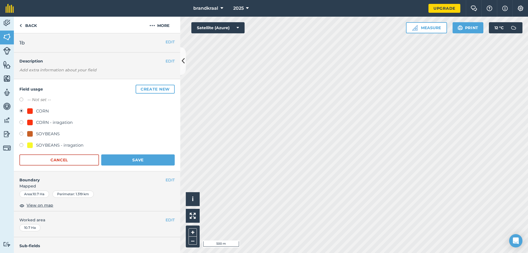
click at [21, 135] on label at bounding box center [23, 134] width 8 height 6
radio input "true"
radio input "false"
click at [151, 161] on button "Save" at bounding box center [137, 159] width 73 height 11
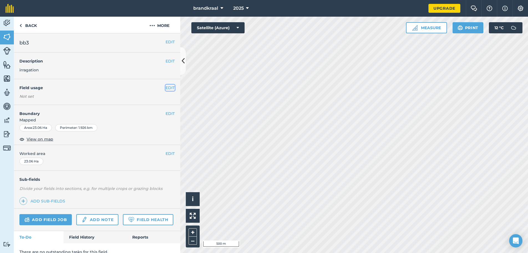
click at [166, 88] on button "EDIT" at bounding box center [169, 88] width 9 height 6
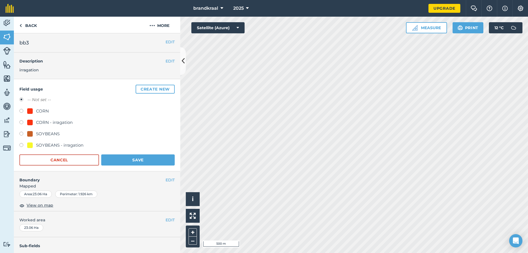
click at [21, 144] on label at bounding box center [23, 146] width 8 height 6
radio input "true"
radio input "false"
click at [150, 158] on button "Save" at bounding box center [137, 159] width 73 height 11
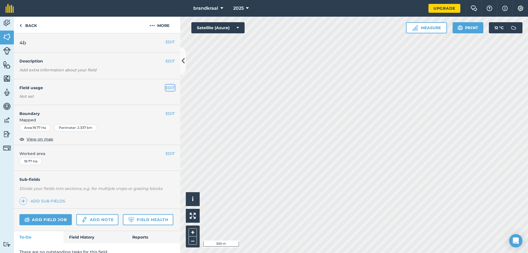
click at [165, 87] on button "EDIT" at bounding box center [169, 88] width 9 height 6
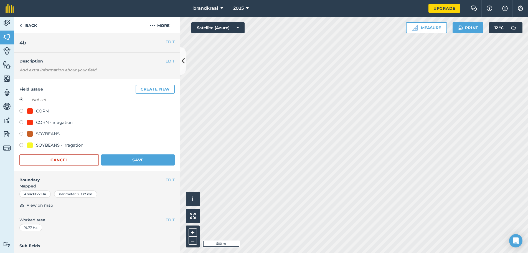
click at [21, 111] on label at bounding box center [23, 112] width 8 height 6
radio input "true"
radio input "false"
click at [148, 158] on button "Save" at bounding box center [137, 159] width 73 height 11
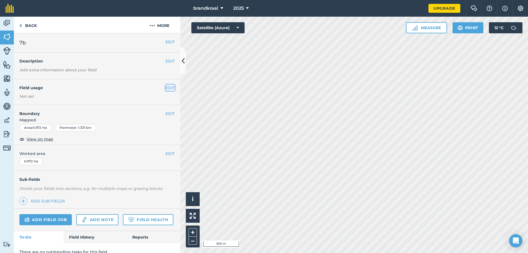
click at [167, 87] on button "EDIT" at bounding box center [169, 88] width 9 height 6
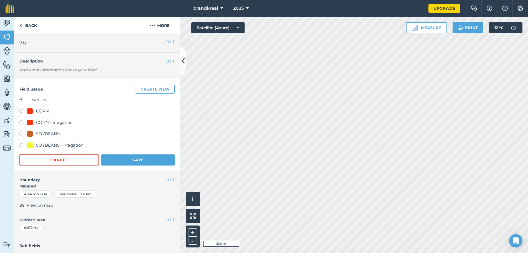
click at [21, 134] on label at bounding box center [23, 134] width 8 height 6
radio input "true"
radio input "false"
click at [134, 158] on button "Save" at bounding box center [137, 159] width 73 height 11
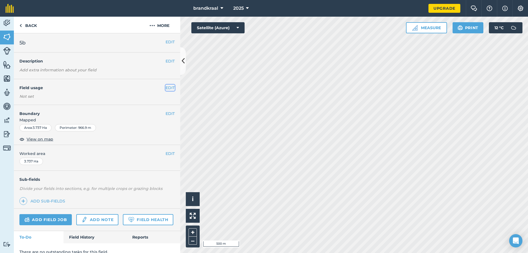
click at [167, 87] on button "EDIT" at bounding box center [169, 88] width 9 height 6
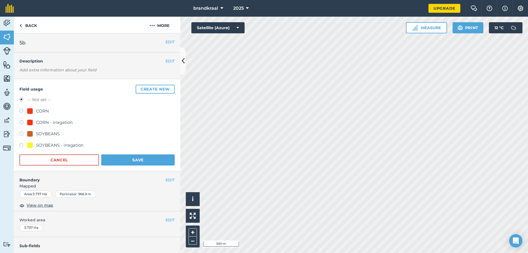
click at [22, 133] on label at bounding box center [23, 134] width 8 height 6
radio input "true"
radio input "false"
click at [146, 159] on button "Save" at bounding box center [137, 159] width 73 height 11
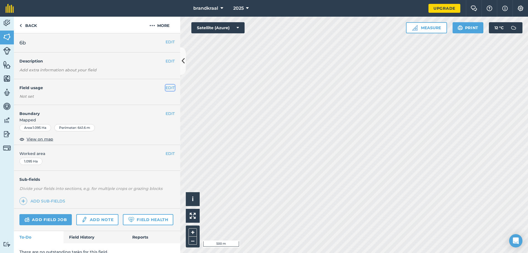
click at [165, 87] on button "EDIT" at bounding box center [169, 88] width 9 height 6
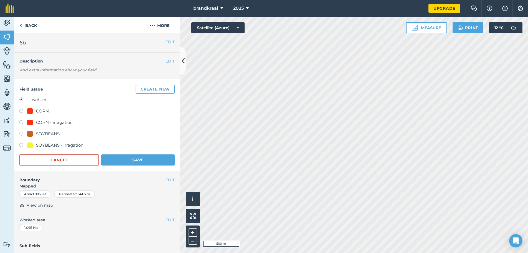
click at [21, 133] on label at bounding box center [23, 134] width 8 height 6
radio input "true"
radio input "false"
click at [161, 159] on button "Save" at bounding box center [137, 159] width 73 height 11
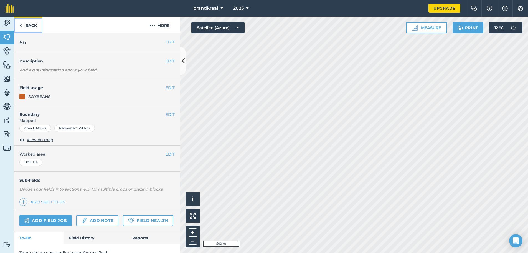
click at [20, 26] on img at bounding box center [20, 25] width 2 height 7
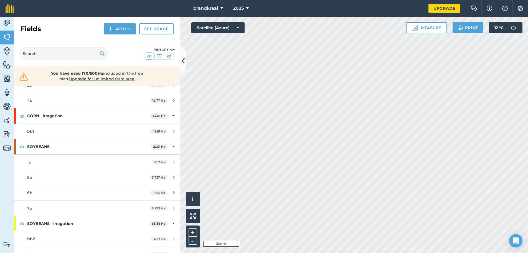
scroll to position [74, 0]
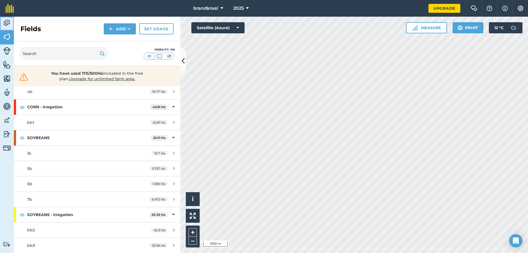
click at [7, 22] on img at bounding box center [7, 23] width 8 height 8
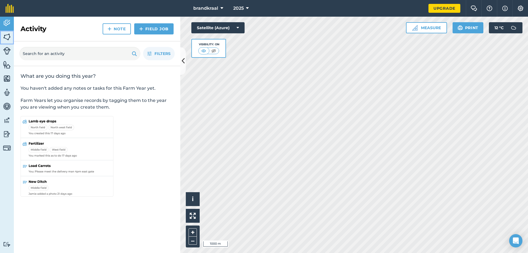
click at [6, 37] on img at bounding box center [7, 37] width 8 height 8
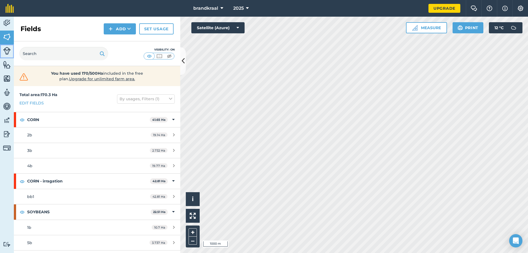
click at [6, 50] on img at bounding box center [7, 51] width 8 height 8
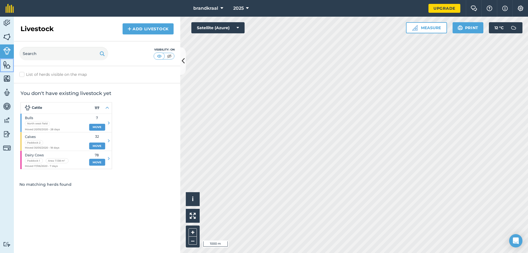
click at [8, 64] on img at bounding box center [7, 64] width 8 height 8
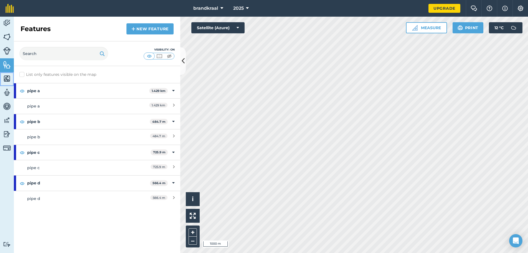
click at [7, 76] on img at bounding box center [7, 78] width 8 height 8
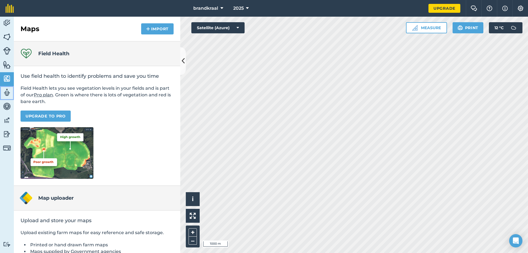
click at [6, 91] on img at bounding box center [7, 92] width 8 height 8
select select "MEMBER"
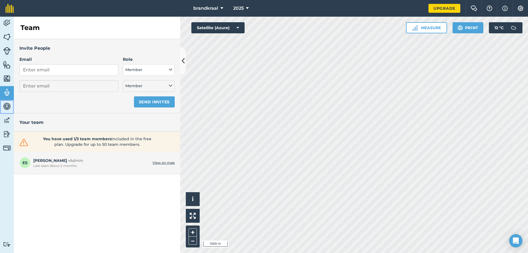
click at [6, 105] on img at bounding box center [7, 106] width 8 height 8
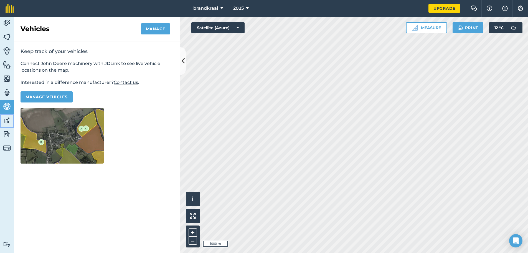
click at [7, 119] on img at bounding box center [7, 120] width 8 height 8
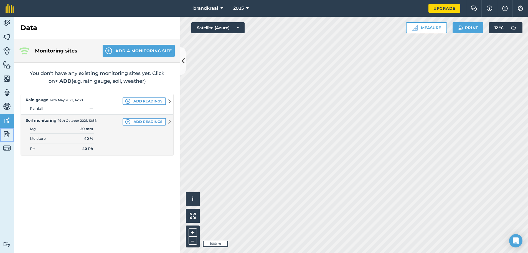
click at [6, 132] on img at bounding box center [7, 134] width 8 height 8
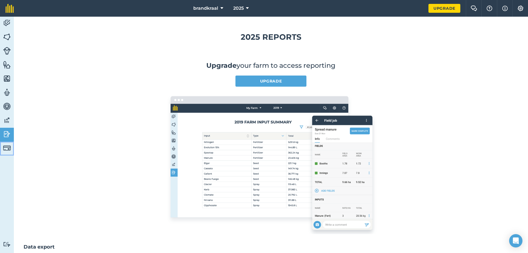
click at [6, 147] on img at bounding box center [7, 148] width 8 height 8
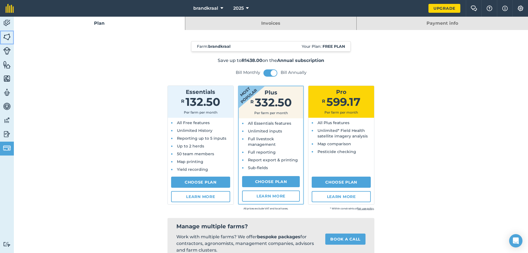
click at [7, 36] on img at bounding box center [7, 37] width 8 height 8
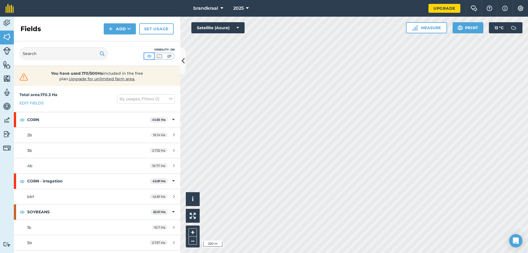
click at [148, 55] on img at bounding box center [149, 56] width 7 height 6
click at [158, 56] on img at bounding box center [159, 56] width 7 height 6
click at [169, 56] on img at bounding box center [169, 56] width 7 height 6
click at [150, 56] on img at bounding box center [149, 56] width 7 height 6
click at [158, 57] on img at bounding box center [159, 56] width 7 height 6
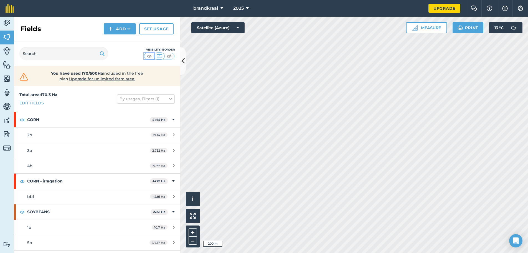
click at [149, 57] on img at bounding box center [149, 56] width 7 height 6
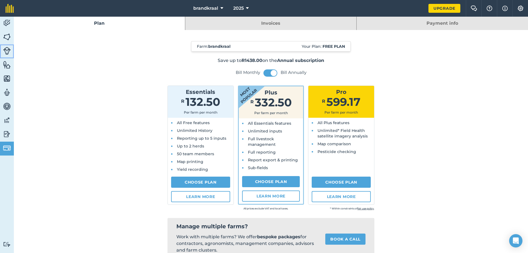
click at [7, 50] on img at bounding box center [7, 51] width 8 height 8
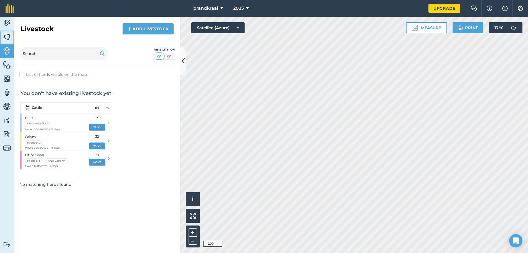
click at [7, 34] on img at bounding box center [7, 37] width 8 height 8
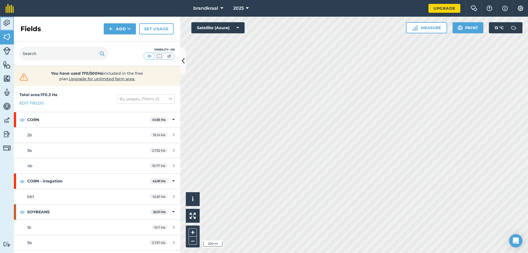
click at [8, 23] on img at bounding box center [7, 23] width 8 height 8
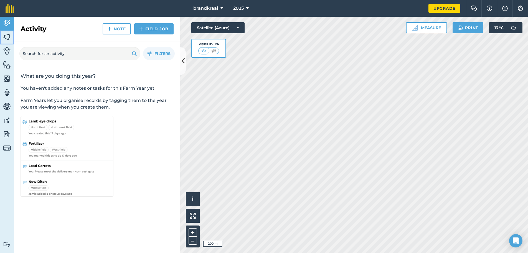
click at [7, 37] on img at bounding box center [7, 37] width 8 height 8
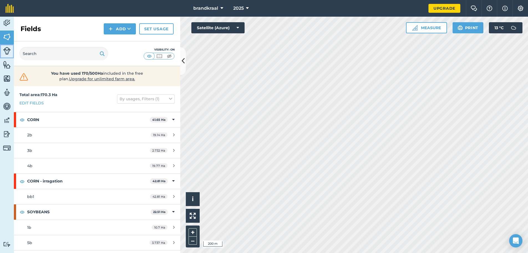
click at [6, 51] on img at bounding box center [7, 51] width 8 height 8
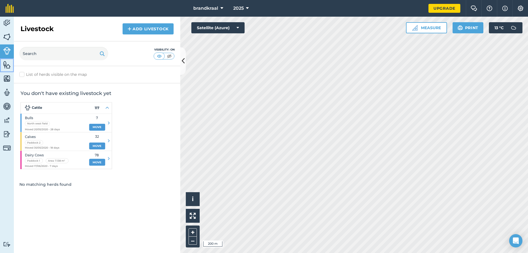
click at [7, 66] on img at bounding box center [7, 64] width 8 height 8
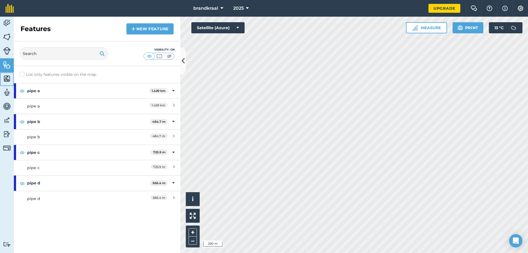
click at [7, 77] on img at bounding box center [7, 78] width 8 height 8
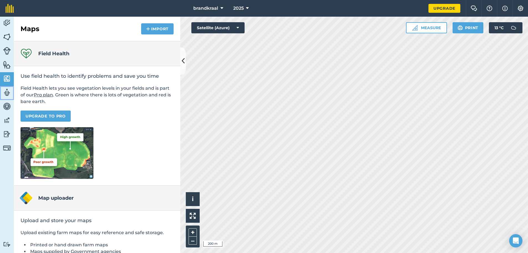
click at [6, 91] on img at bounding box center [7, 92] width 8 height 8
select select "MEMBER"
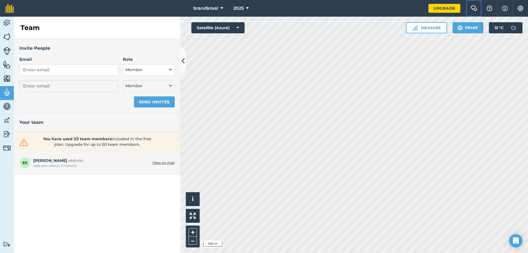
click at [473, 8] on img at bounding box center [473, 9] width 7 height 6
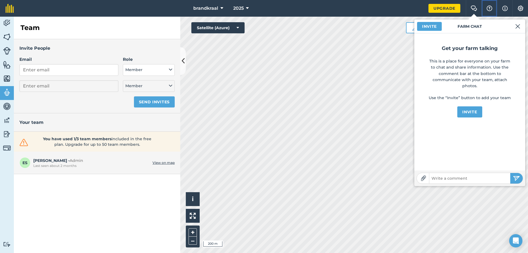
click at [489, 7] on img at bounding box center [489, 9] width 7 height 6
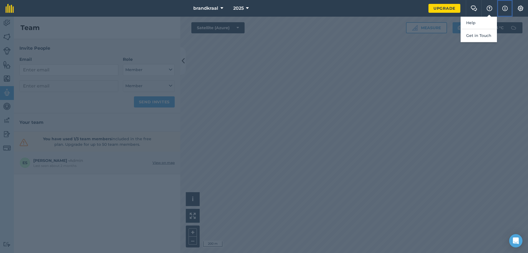
click at [504, 7] on img at bounding box center [505, 8] width 6 height 7
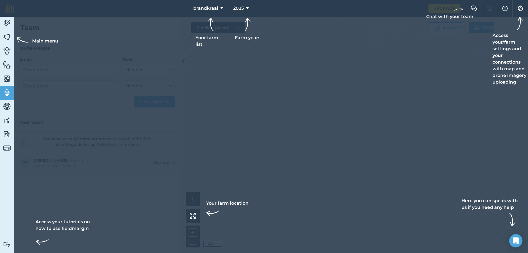
click at [309, 30] on div at bounding box center [264, 126] width 528 height 253
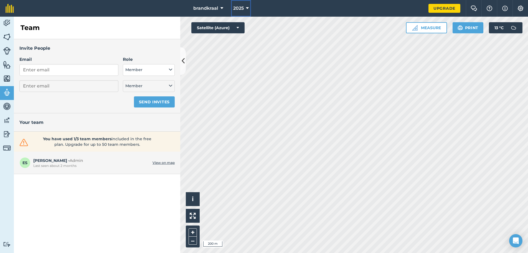
click at [247, 7] on icon at bounding box center [247, 8] width 3 height 7
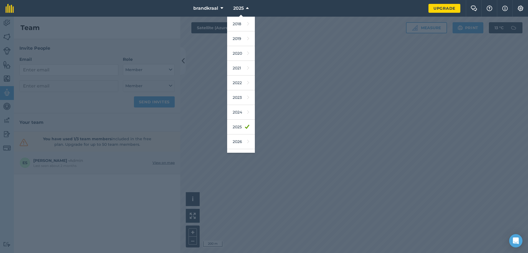
click at [302, 86] on div at bounding box center [264, 135] width 528 height 236
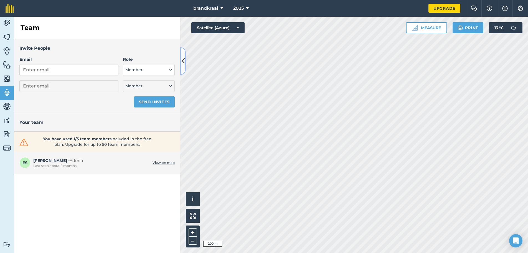
click at [182, 60] on icon at bounding box center [183, 61] width 3 height 10
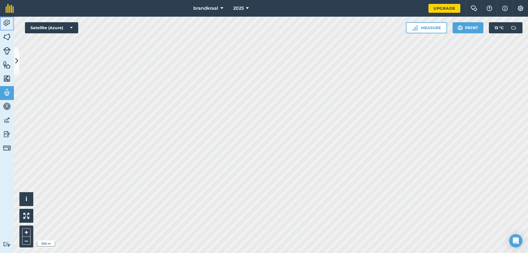
click at [7, 21] on img at bounding box center [7, 23] width 8 height 8
click at [6, 36] on img at bounding box center [7, 37] width 8 height 8
click at [7, 50] on img at bounding box center [7, 51] width 8 height 8
click at [8, 64] on img at bounding box center [7, 64] width 8 height 8
click at [8, 78] on img at bounding box center [7, 78] width 8 height 8
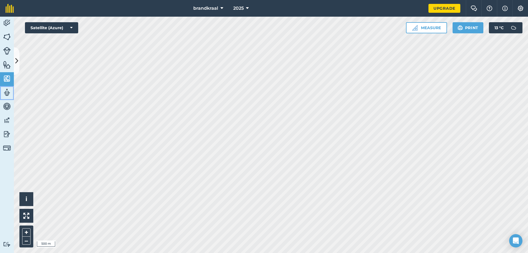
click at [7, 93] on img at bounding box center [7, 92] width 8 height 8
click at [6, 105] on img at bounding box center [7, 106] width 8 height 8
click at [222, 8] on icon at bounding box center [221, 8] width 3 height 7
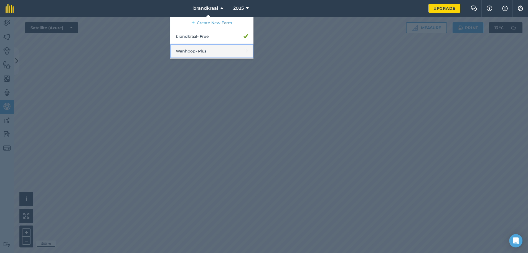
click at [218, 52] on link "Wanhoop - Plus" at bounding box center [211, 51] width 83 height 15
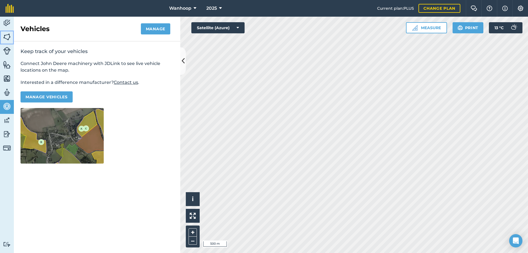
click at [8, 37] on img at bounding box center [7, 37] width 8 height 8
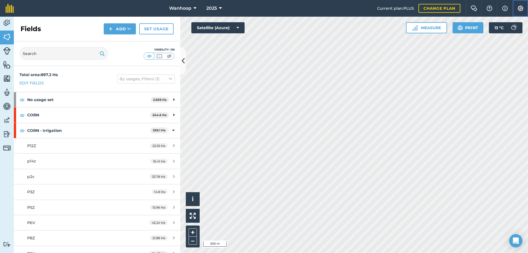
click at [521, 7] on img at bounding box center [520, 9] width 7 height 6
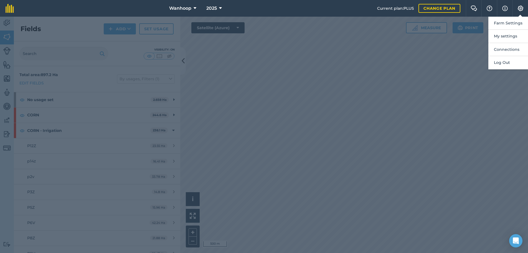
click at [394, 97] on div at bounding box center [264, 135] width 528 height 236
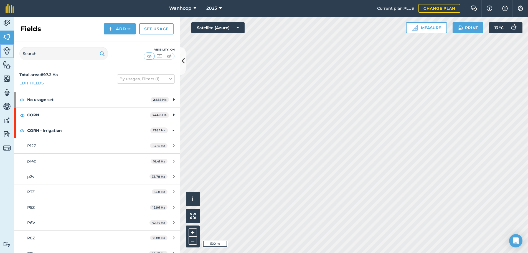
click at [7, 52] on img at bounding box center [7, 51] width 8 height 8
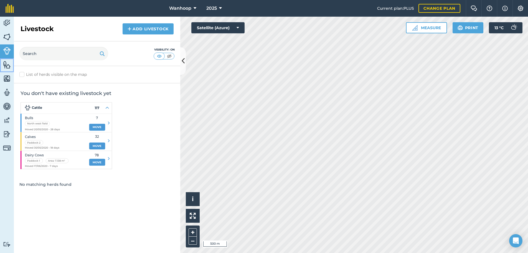
click at [7, 65] on img at bounding box center [7, 64] width 8 height 8
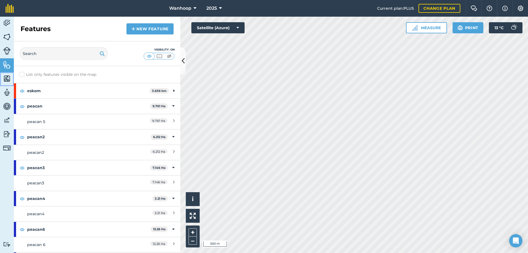
click at [8, 78] on img at bounding box center [7, 78] width 8 height 8
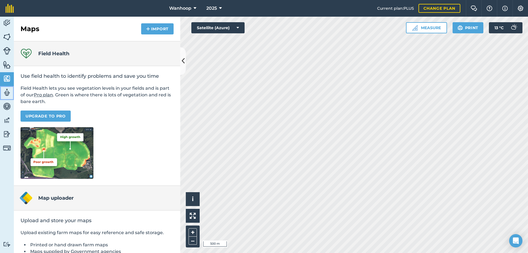
click at [8, 92] on img at bounding box center [7, 92] width 8 height 8
select select "MEMBER"
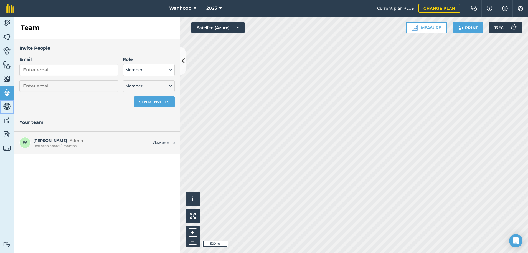
click at [7, 105] on img at bounding box center [7, 106] width 8 height 8
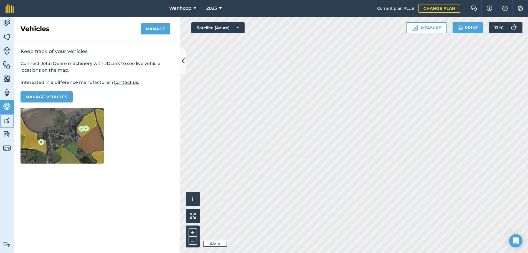
click at [6, 119] on img at bounding box center [7, 120] width 8 height 8
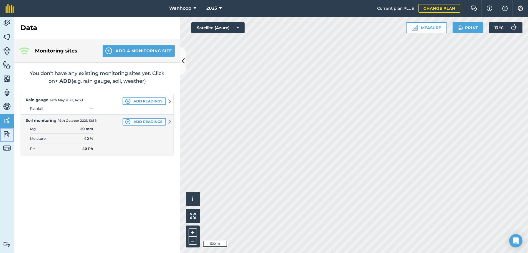
click at [6, 134] on img at bounding box center [7, 134] width 8 height 8
click at [7, 37] on img at bounding box center [7, 37] width 8 height 8
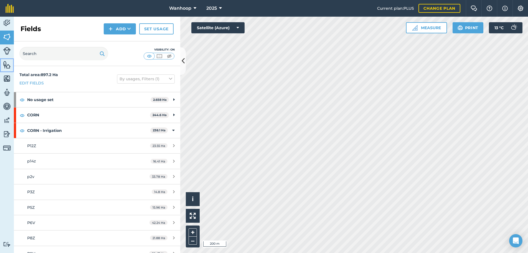
click at [7, 65] on img at bounding box center [7, 64] width 8 height 8
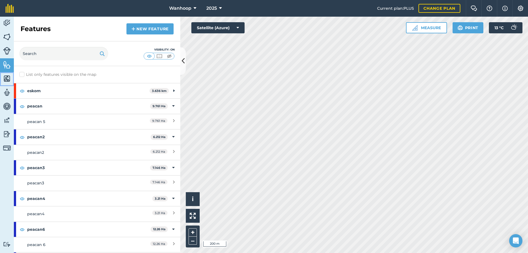
click at [7, 77] on img at bounding box center [7, 78] width 8 height 8
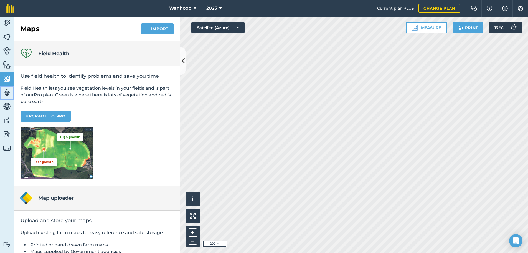
click at [6, 91] on img at bounding box center [7, 92] width 8 height 8
select select "MEMBER"
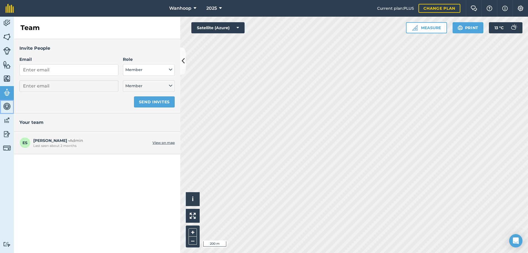
click at [6, 104] on img at bounding box center [7, 106] width 8 height 8
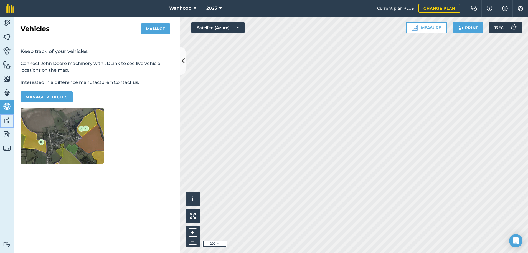
click at [7, 119] on img at bounding box center [7, 120] width 8 height 8
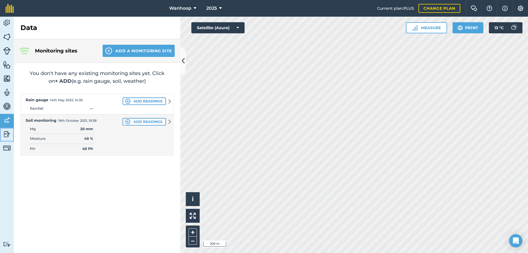
click at [7, 133] on img at bounding box center [7, 134] width 8 height 8
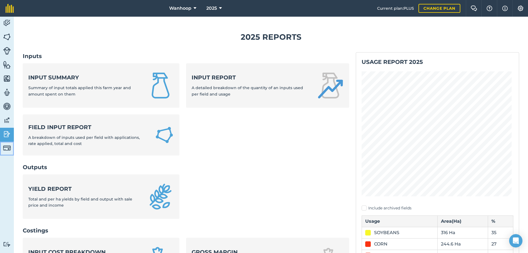
click at [6, 148] on img at bounding box center [7, 148] width 8 height 8
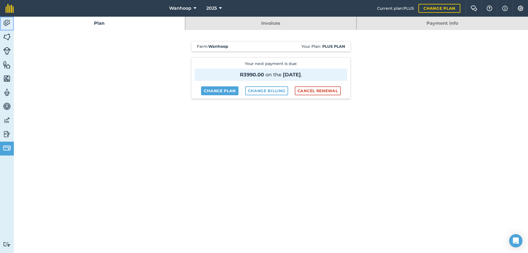
click at [7, 21] on img at bounding box center [7, 23] width 8 height 8
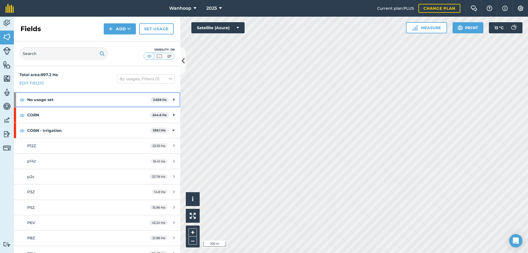
click at [33, 99] on strong "No usage set" at bounding box center [88, 99] width 123 height 15
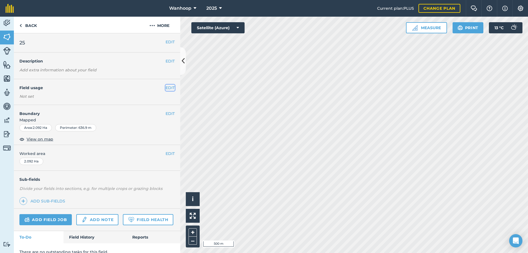
click at [165, 87] on button "EDIT" at bounding box center [169, 88] width 9 height 6
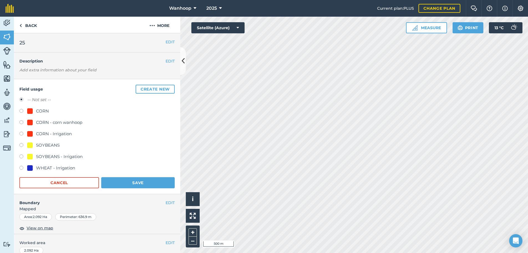
click at [21, 111] on label at bounding box center [23, 112] width 8 height 6
radio input "true"
radio input "false"
click at [123, 181] on button "Save" at bounding box center [137, 182] width 73 height 11
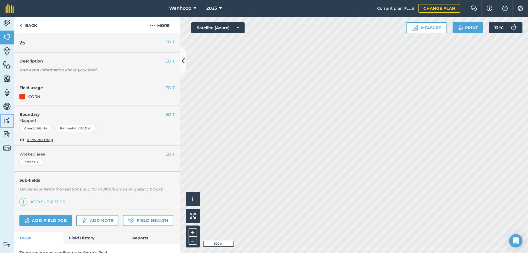
click at [7, 121] on img at bounding box center [7, 120] width 8 height 8
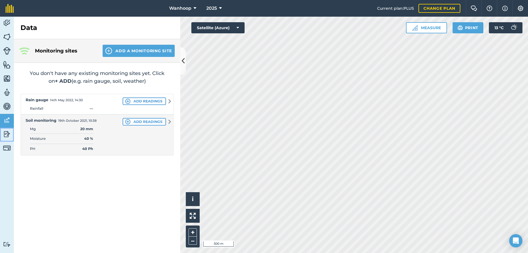
click at [6, 135] on img at bounding box center [7, 134] width 8 height 8
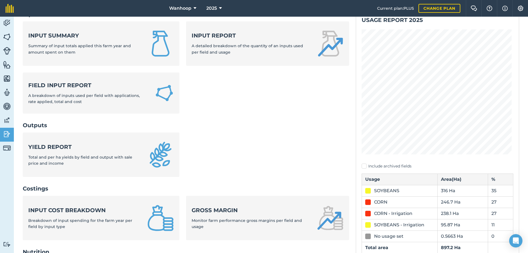
scroll to position [28, 0]
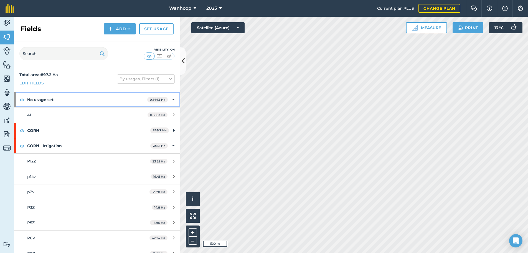
click at [150, 99] on strong "0.5663 Ha" at bounding box center [158, 100] width 16 height 4
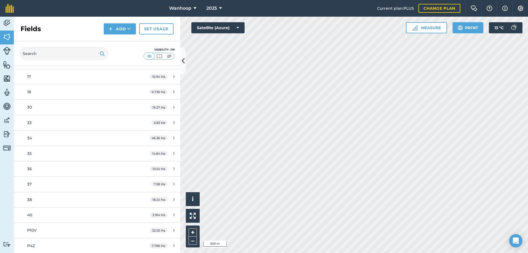
scroll to position [491, 0]
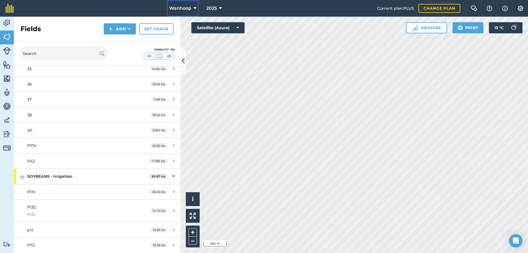
click at [195, 7] on icon at bounding box center [194, 8] width 3 height 7
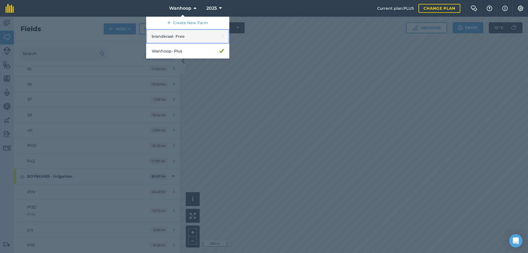
click at [215, 36] on link "brandkraal - Free" at bounding box center [187, 36] width 83 height 15
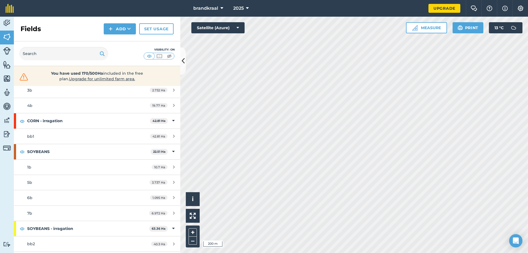
scroll to position [74, 0]
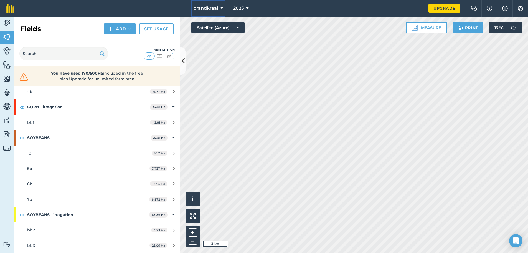
click at [221, 8] on icon at bounding box center [221, 8] width 3 height 7
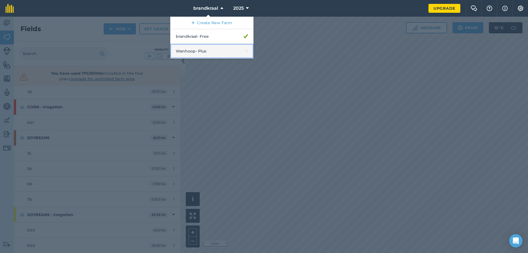
click at [243, 51] on link "Wanhoop - Plus" at bounding box center [211, 51] width 83 height 15
